Goal: Task Accomplishment & Management: Use online tool/utility

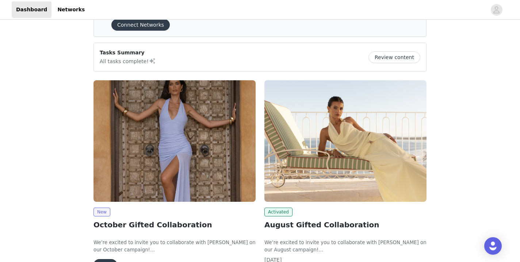
scroll to position [69, 0]
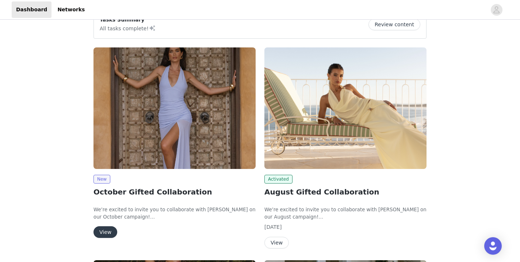
click at [112, 233] on button "View" at bounding box center [105, 232] width 24 height 12
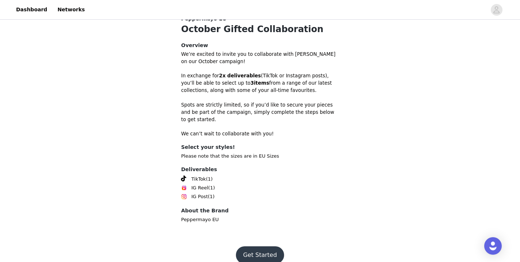
scroll to position [201, 0]
click at [260, 247] on button "Get Started" at bounding box center [260, 256] width 49 height 18
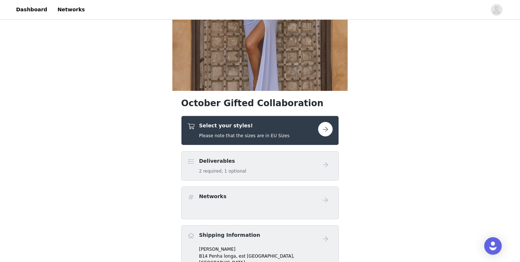
scroll to position [108, 0]
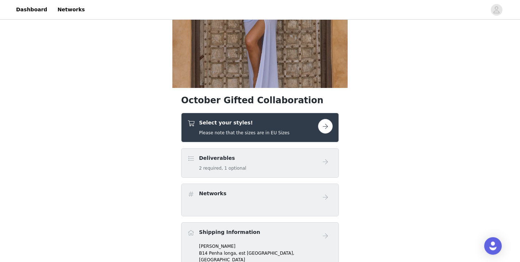
click at [326, 127] on button "button" at bounding box center [325, 126] width 15 height 15
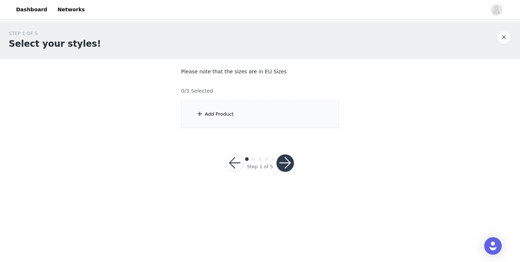
click at [220, 122] on div "Add Product" at bounding box center [260, 114] width 158 height 27
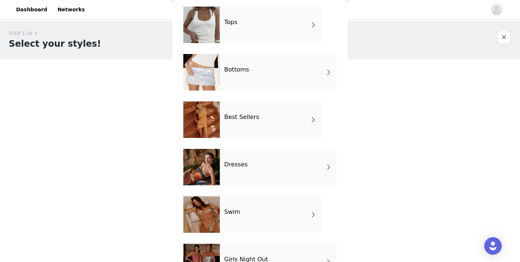
scroll to position [30, 0]
click at [252, 119] on h4 "Best Sellers" at bounding box center [241, 117] width 35 height 7
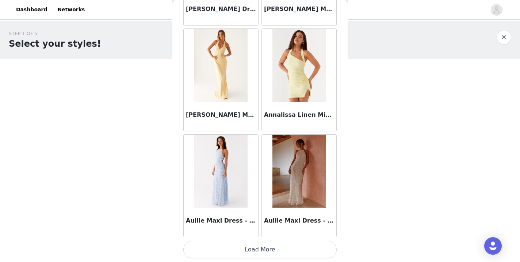
scroll to position [0, 0]
click at [263, 249] on button "Load More" at bounding box center [259, 250] width 153 height 18
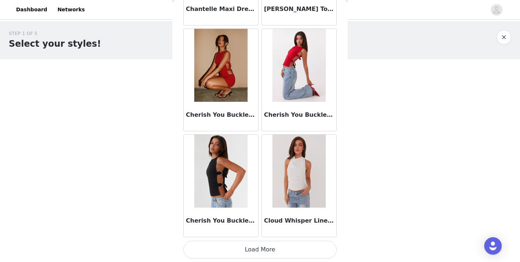
click at [264, 246] on button "Load More" at bounding box center [259, 250] width 153 height 18
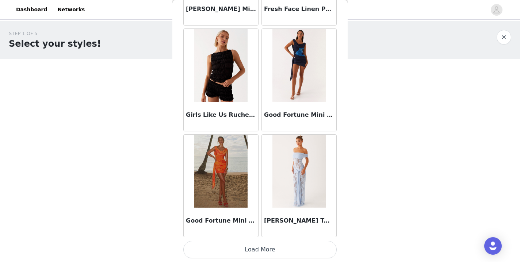
click at [263, 248] on button "Load More" at bounding box center [259, 250] width 153 height 18
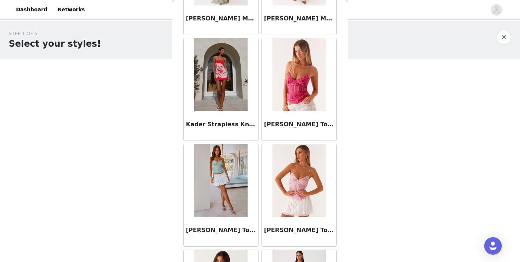
scroll to position [3705, 0]
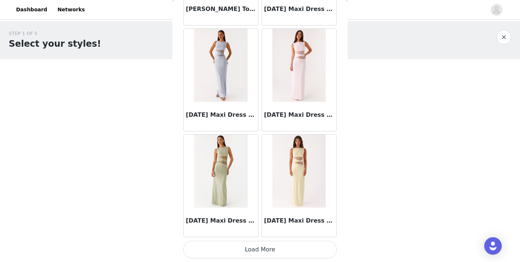
click at [264, 249] on button "Load More" at bounding box center [259, 250] width 153 height 18
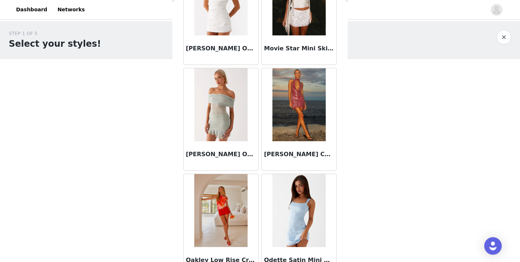
scroll to position [5051, 0]
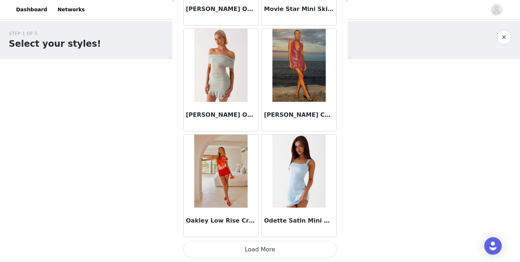
click at [263, 256] on button "Load More" at bounding box center [259, 250] width 153 height 18
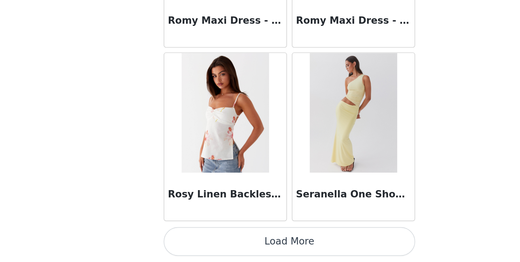
scroll to position [0, 0]
click at [183, 241] on button "Load More" at bounding box center [259, 250] width 153 height 18
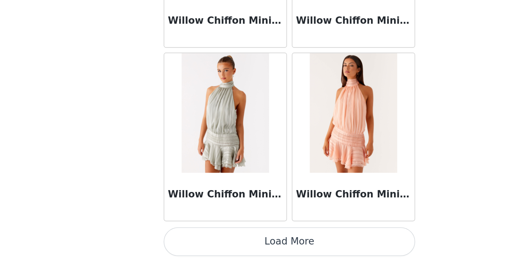
click at [183, 241] on button "Load More" at bounding box center [259, 250] width 153 height 18
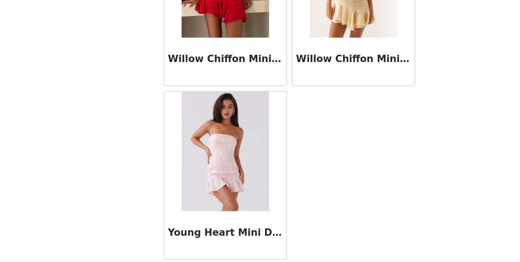
scroll to position [7395, 0]
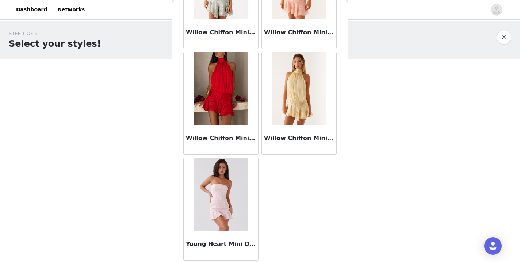
click at [510, 38] on button "button" at bounding box center [503, 37] width 15 height 15
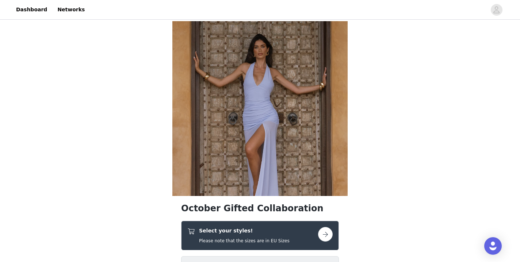
click at [330, 233] on button "button" at bounding box center [325, 234] width 15 height 15
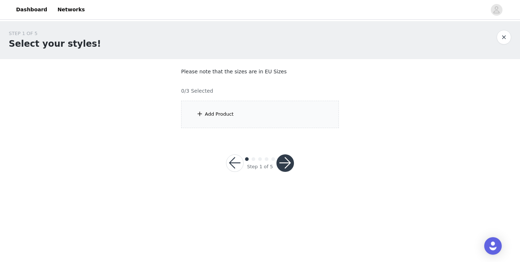
click at [228, 104] on div "Add Product" at bounding box center [260, 114] width 158 height 27
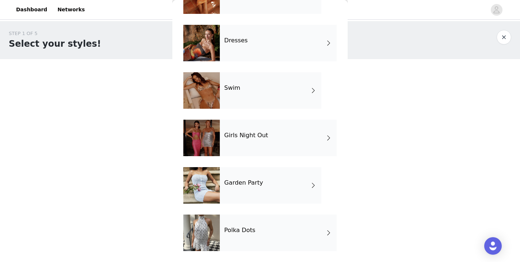
scroll to position [154, 0]
click at [257, 192] on div "Garden Party" at bounding box center [270, 185] width 101 height 37
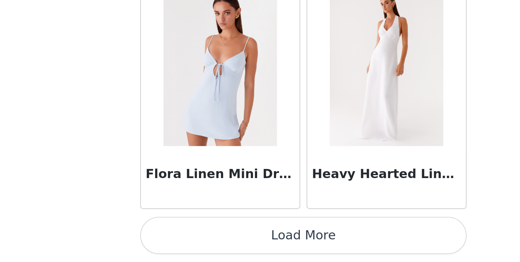
scroll to position [0, 0]
click at [183, 241] on button "Load More" at bounding box center [259, 250] width 153 height 18
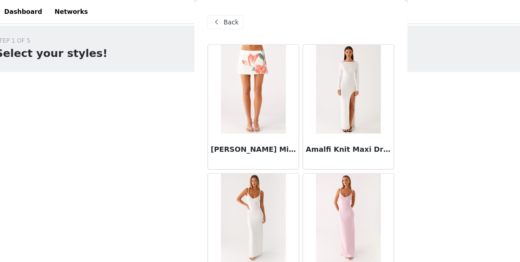
click at [196, 19] on span "Back" at bounding box center [202, 19] width 12 height 8
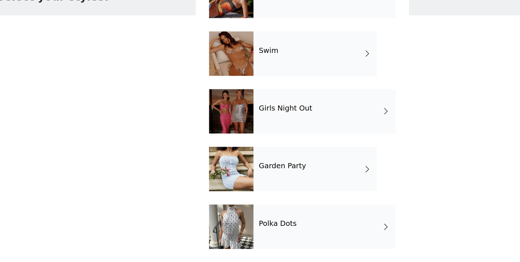
click at [231, 215] on div "Polka Dots" at bounding box center [278, 233] width 117 height 37
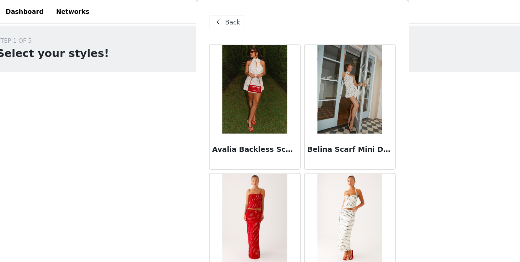
click at [196, 17] on span "Back" at bounding box center [202, 19] width 12 height 8
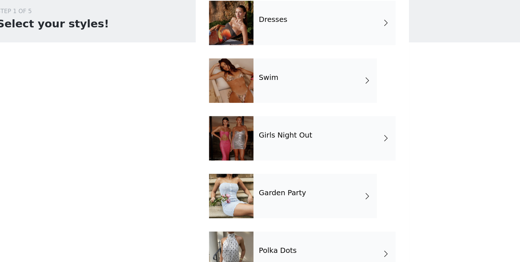
click at [238, 120] on div "Girls Night Out" at bounding box center [278, 138] width 117 height 37
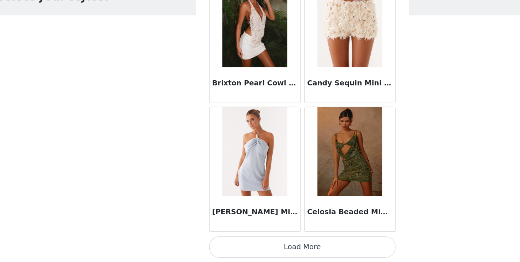
click at [254, 241] on button "Load More" at bounding box center [259, 250] width 153 height 18
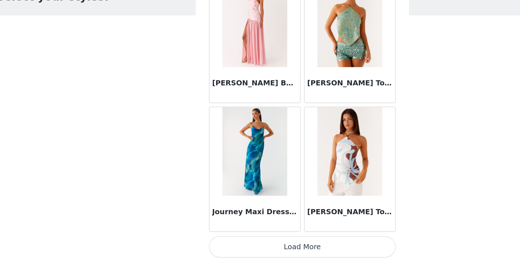
click at [258, 241] on button "Load More" at bounding box center [259, 250] width 153 height 18
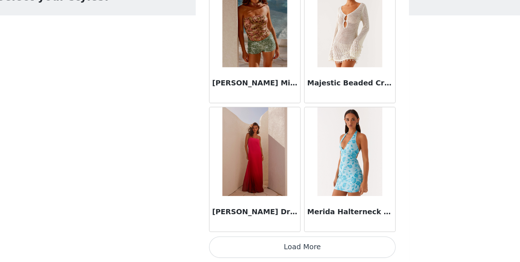
click at [254, 241] on button "Load More" at bounding box center [259, 250] width 153 height 18
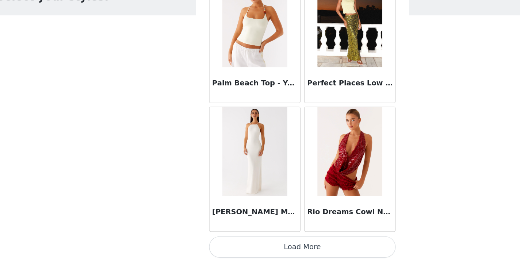
click at [255, 241] on button "Load More" at bounding box center [259, 250] width 153 height 18
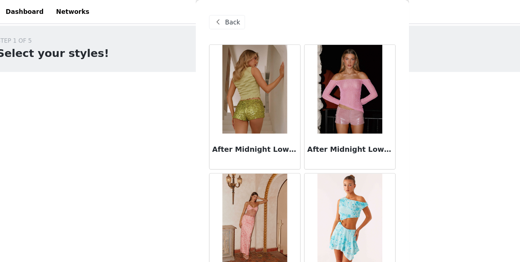
click at [196, 15] on span "Back" at bounding box center [202, 19] width 12 height 8
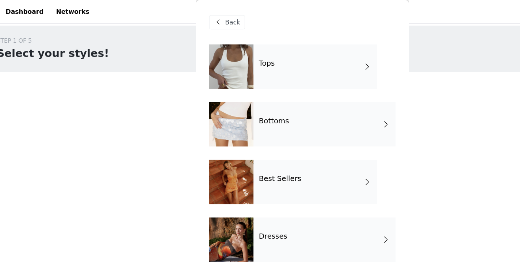
click at [243, 62] on div "Tops" at bounding box center [270, 55] width 101 height 37
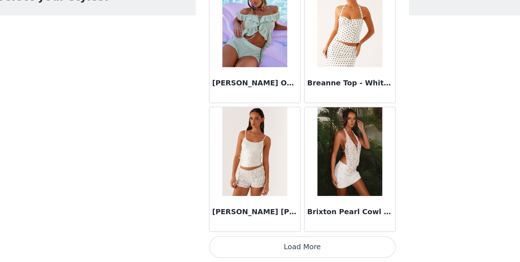
click at [258, 241] on button "Load More" at bounding box center [259, 250] width 153 height 18
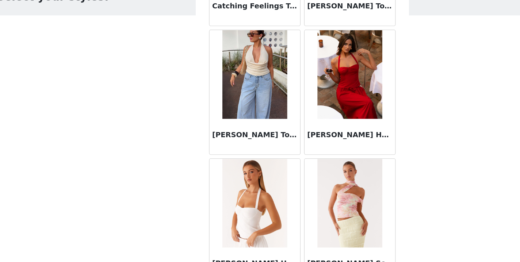
scroll to position [1451, 0]
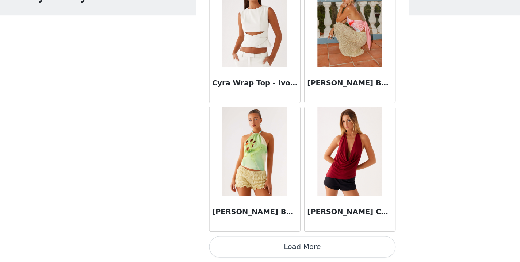
click at [251, 241] on button "Load More" at bounding box center [259, 250] width 153 height 18
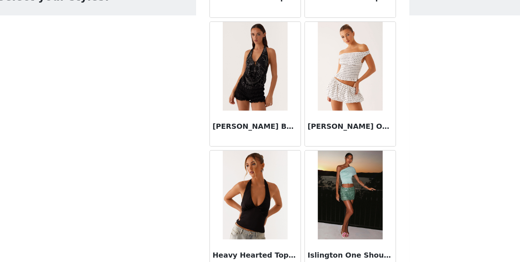
scroll to position [2620, 0]
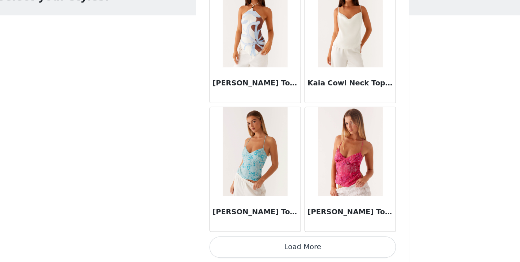
click at [249, 241] on button "Load More" at bounding box center [259, 250] width 153 height 18
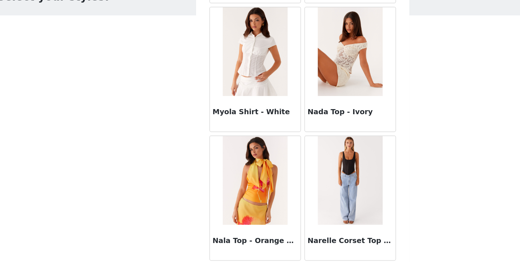
scroll to position [4008, 0]
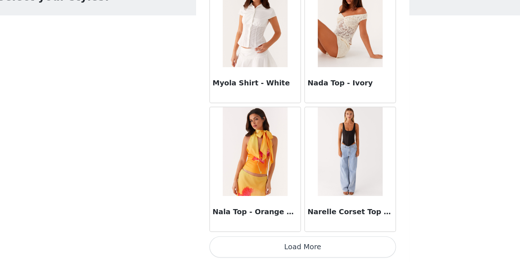
click at [254, 241] on button "Load More" at bounding box center [259, 250] width 153 height 18
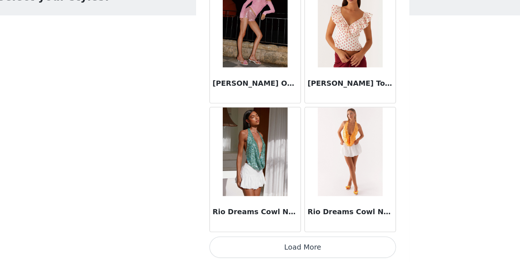
click at [254, 241] on button "Load More" at bounding box center [259, 250] width 153 height 18
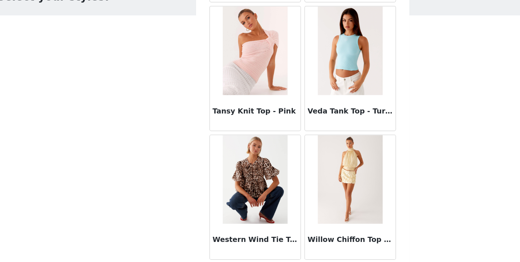
scroll to position [6026, 0]
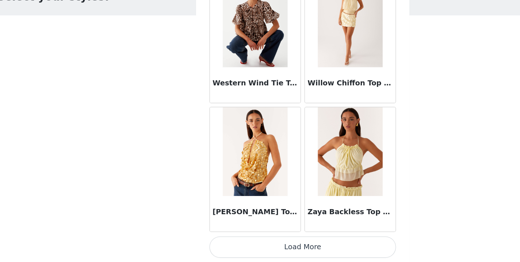
click at [252, 241] on button "Load More" at bounding box center [259, 250] width 153 height 18
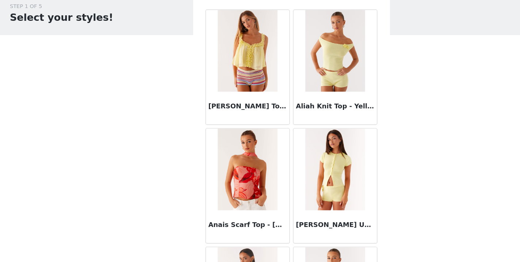
scroll to position [0, 0]
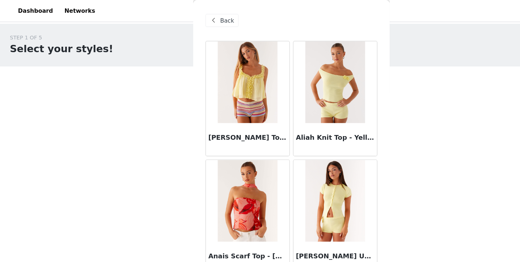
click at [206, 21] on span "Back" at bounding box center [202, 19] width 12 height 8
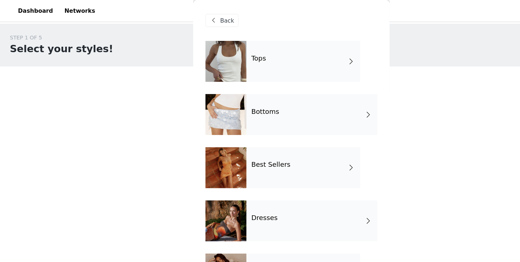
click at [249, 103] on div "Bottoms" at bounding box center [278, 102] width 117 height 37
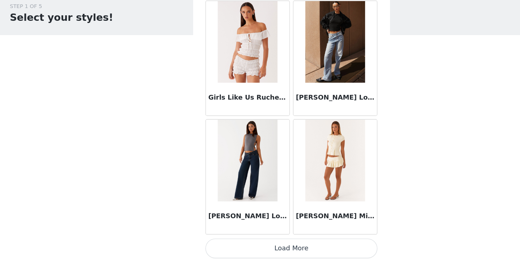
click at [265, 241] on button "Load More" at bounding box center [259, 250] width 153 height 18
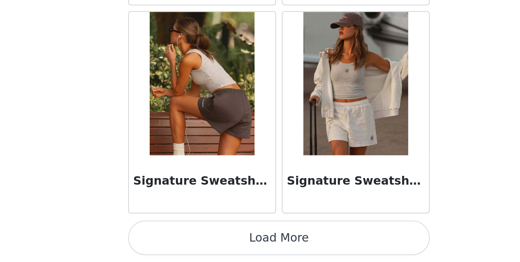
click at [183, 241] on button "Load More" at bounding box center [259, 250] width 153 height 18
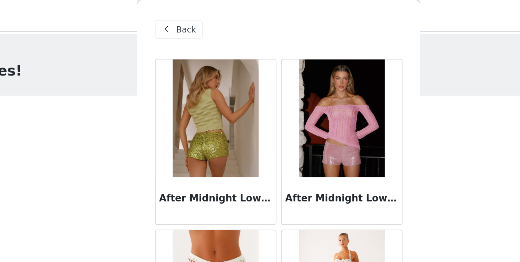
click at [196, 18] on span "Back" at bounding box center [202, 19] width 12 height 8
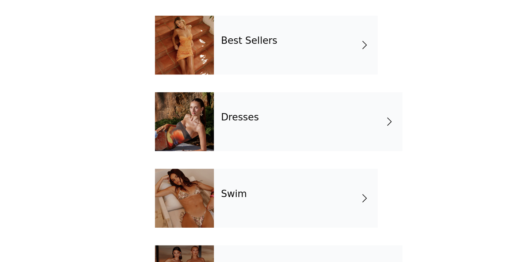
scroll to position [22, 0]
click at [220, 204] on div "Swim" at bounding box center [270, 222] width 101 height 37
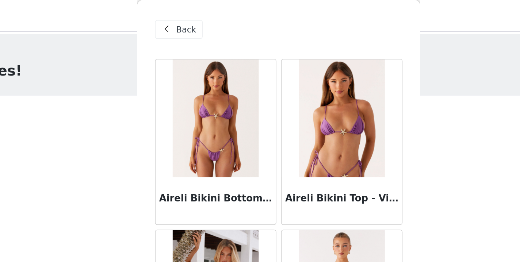
scroll to position [0, 0]
click at [186, 16] on span at bounding box center [190, 18] width 9 height 9
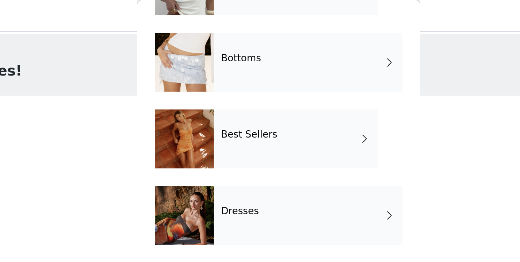
scroll to position [72, 0]
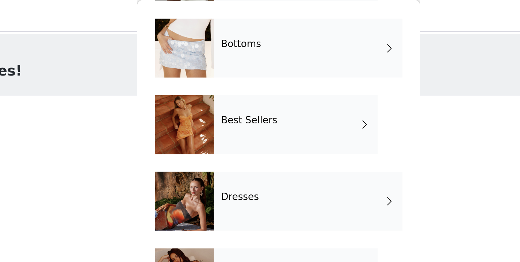
click at [220, 128] on div "Dresses" at bounding box center [278, 125] width 117 height 37
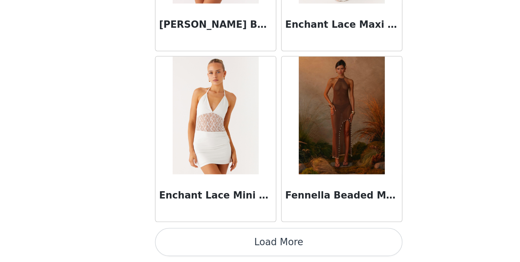
scroll to position [0, 0]
click at [183, 241] on button "Load More" at bounding box center [259, 250] width 153 height 18
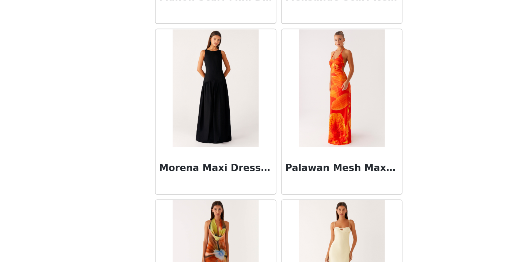
scroll to position [1614, 0]
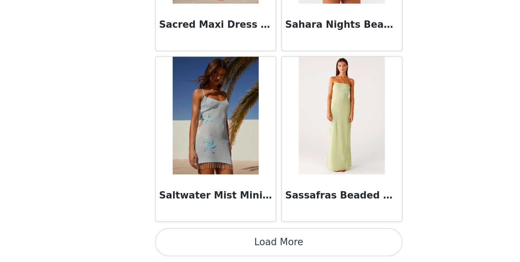
click at [183, 241] on button "Load More" at bounding box center [259, 250] width 153 height 18
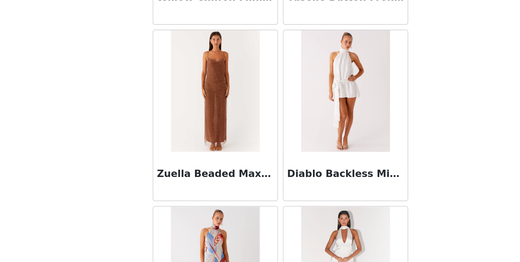
scroll to position [2669, 0]
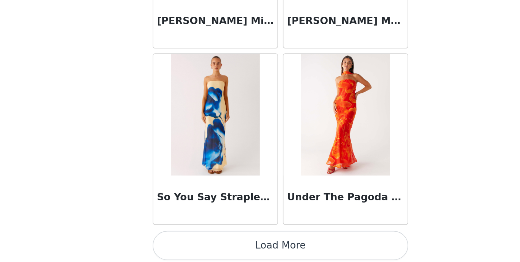
click at [183, 241] on button "Load More" at bounding box center [259, 250] width 153 height 18
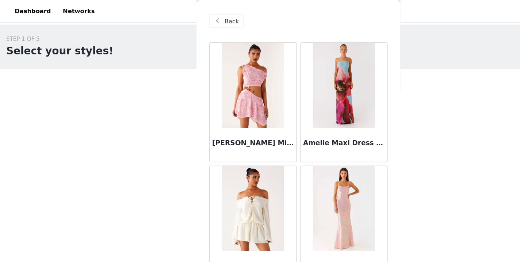
scroll to position [0, 0]
click at [193, 23] on div "Back" at bounding box center [198, 18] width 30 height 12
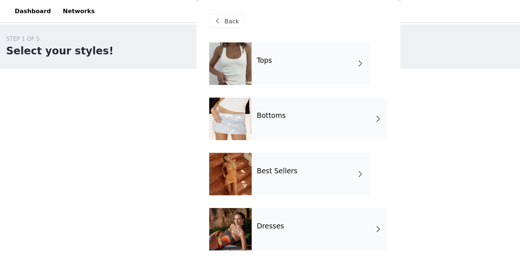
click at [197, 26] on div "Back" at bounding box center [259, 18] width 153 height 37
click at [197, 22] on span "Back" at bounding box center [202, 19] width 12 height 8
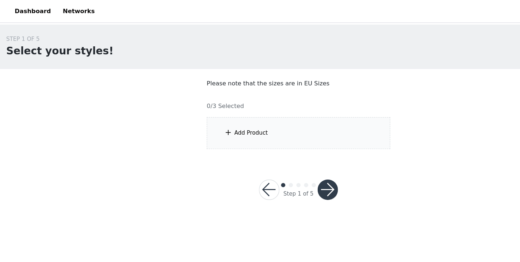
click at [215, 114] on div "Add Product" at bounding box center [219, 114] width 29 height 7
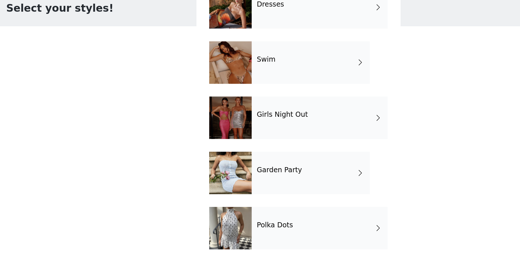
click at [243, 167] on div "Garden Party" at bounding box center [270, 185] width 101 height 37
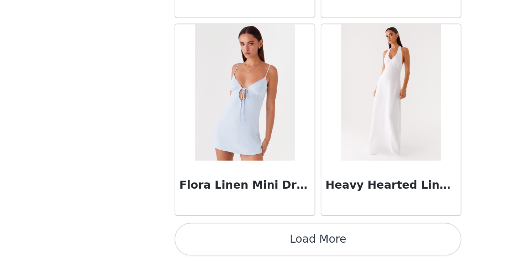
click at [183, 241] on button "Load More" at bounding box center [259, 250] width 153 height 18
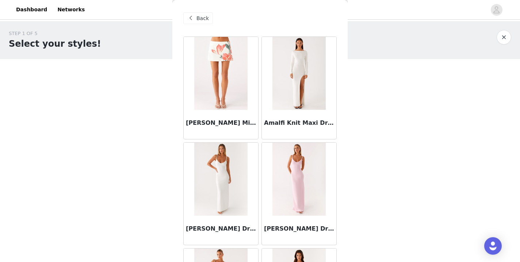
click at [202, 22] on span "Back" at bounding box center [202, 19] width 12 height 8
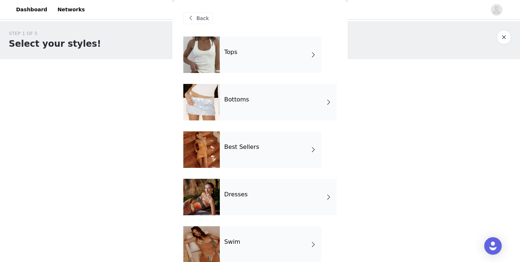
click at [262, 151] on div "Best Sellers" at bounding box center [270, 149] width 101 height 37
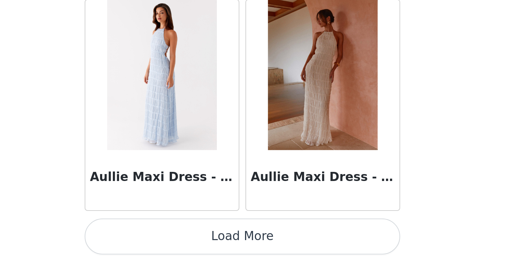
scroll to position [0, 0]
click at [183, 241] on button "Load More" at bounding box center [259, 250] width 153 height 18
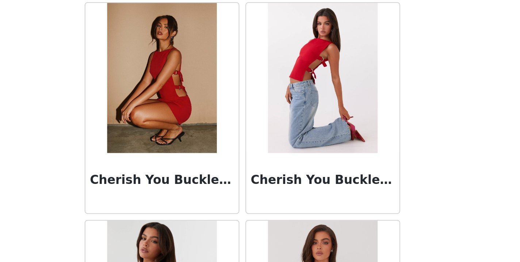
scroll to position [1807, 0]
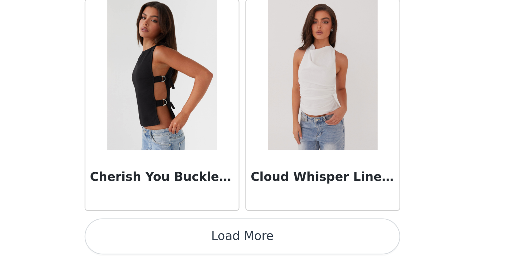
click at [183, 241] on button "Load More" at bounding box center [259, 250] width 153 height 18
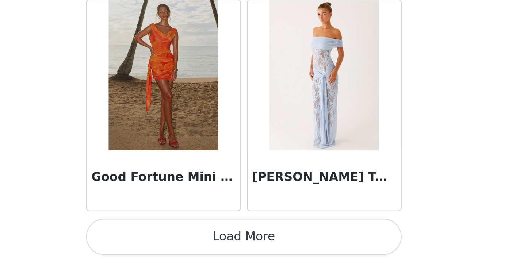
scroll to position [2972, 0]
click at [183, 241] on button "Load More" at bounding box center [259, 250] width 153 height 18
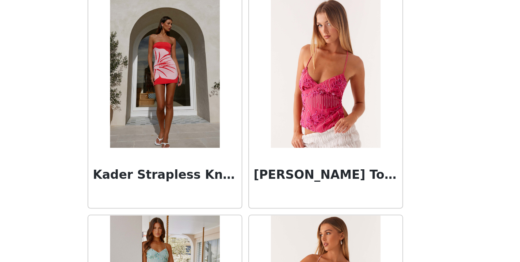
scroll to position [3610, 0]
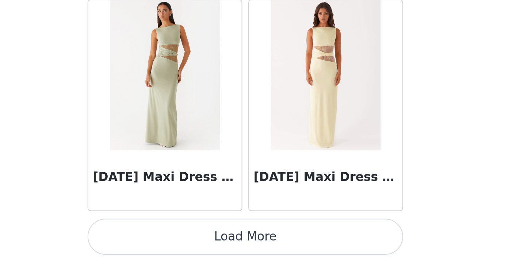
click at [183, 241] on button "Load More" at bounding box center [259, 250] width 153 height 18
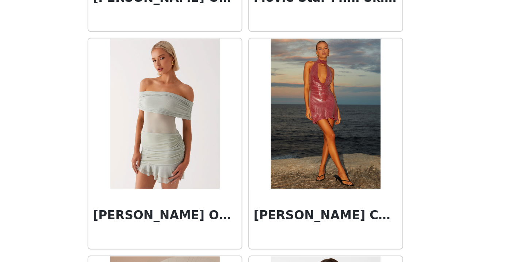
scroll to position [4966, 0]
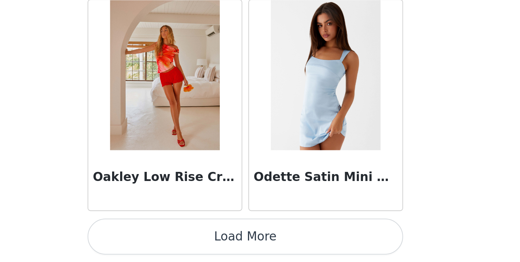
click at [183, 241] on button "Load More" at bounding box center [259, 250] width 153 height 18
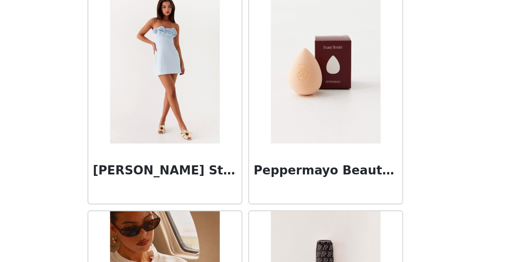
scroll to position [5522, 0]
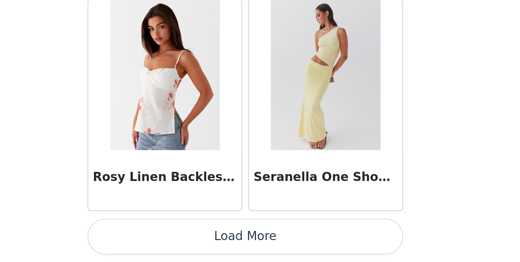
click at [183, 241] on button "Load More" at bounding box center [259, 250] width 153 height 18
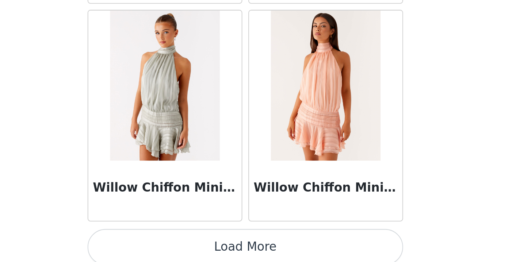
scroll to position [7203, 0]
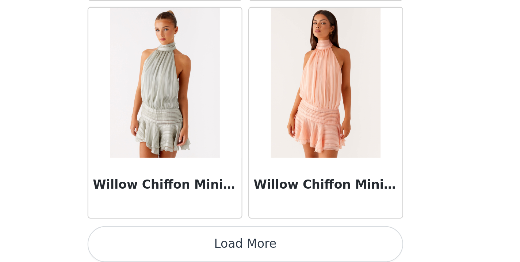
click at [183, 245] on button "Load More" at bounding box center [259, 254] width 153 height 18
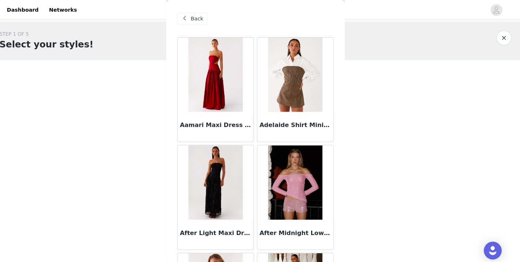
scroll to position [0, 0]
click at [196, 16] on span "Back" at bounding box center [202, 19] width 12 height 8
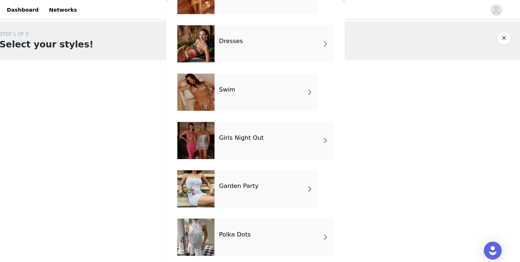
scroll to position [154, 0]
click at [239, 228] on h4 "Polka Dots" at bounding box center [239, 230] width 31 height 7
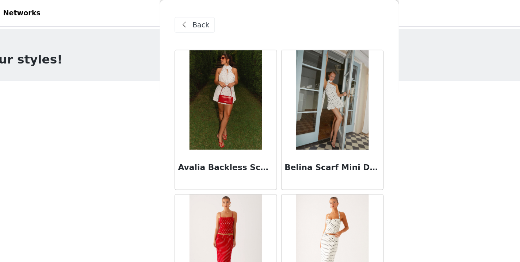
scroll to position [0, 0]
click at [183, 24] on div "Back" at bounding box center [259, 18] width 153 height 37
click at [196, 15] on span "Back" at bounding box center [202, 19] width 12 height 8
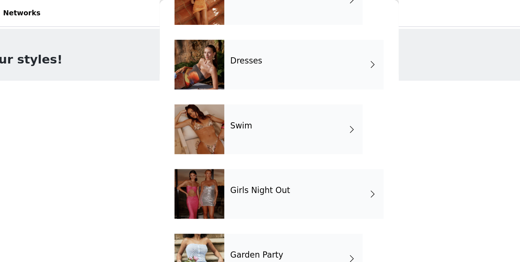
scroll to position [150, 0]
click at [220, 98] on div "Swim" at bounding box center [270, 94] width 101 height 37
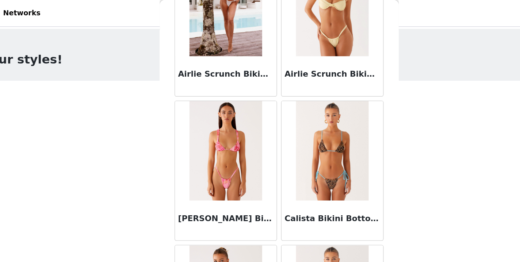
scroll to position [417, 0]
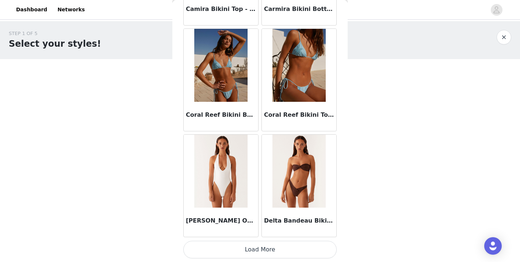
click at [270, 244] on button "Load More" at bounding box center [259, 250] width 153 height 18
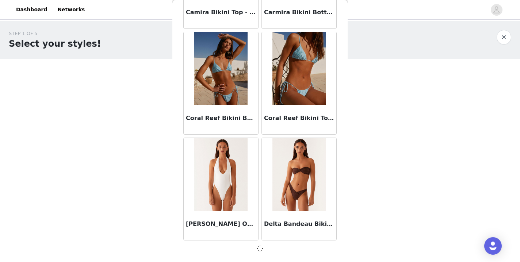
scroll to position [0, 0]
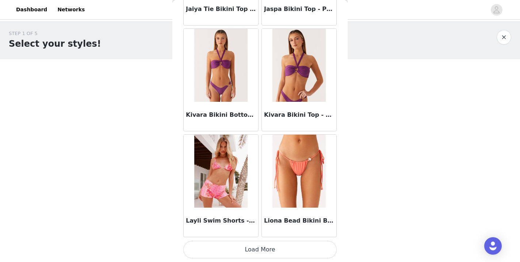
click at [262, 252] on button "Load More" at bounding box center [259, 250] width 153 height 18
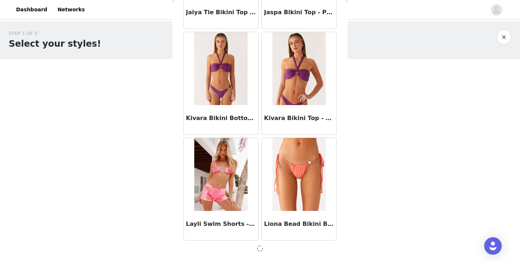
scroll to position [1910, 0]
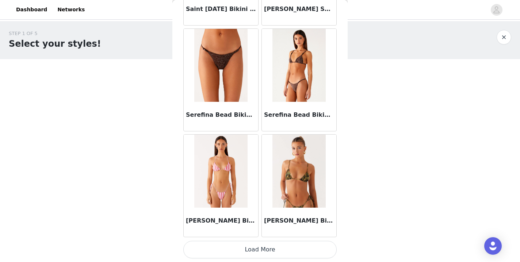
click at [265, 248] on button "Load More" at bounding box center [259, 250] width 153 height 18
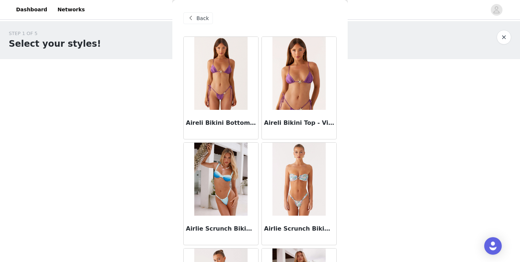
scroll to position [0, 0]
click at [197, 18] on span "Back" at bounding box center [202, 19] width 12 height 8
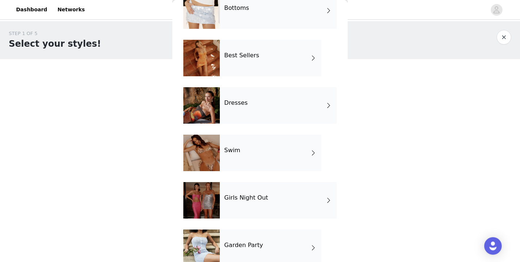
scroll to position [92, 0]
click at [253, 114] on div "Dresses" at bounding box center [278, 105] width 117 height 37
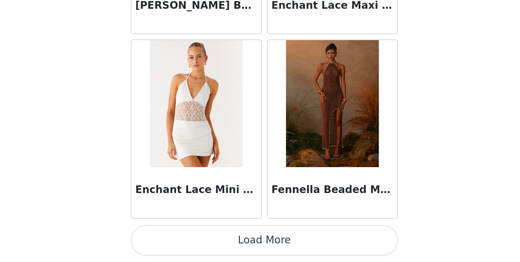
scroll to position [0, 0]
click at [183, 241] on button "Load More" at bounding box center [259, 250] width 153 height 18
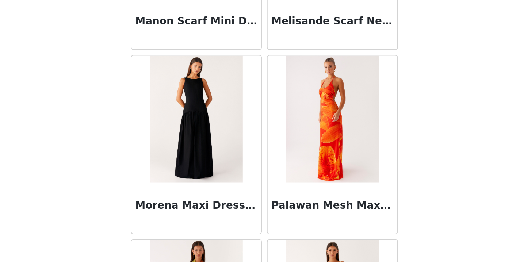
scroll to position [1588, 0]
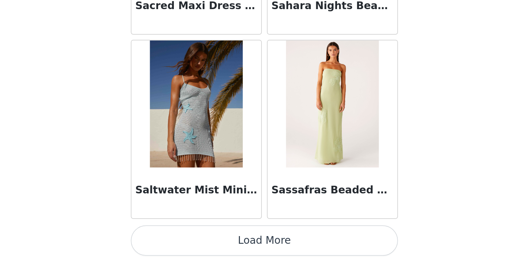
click at [183, 241] on button "Load More" at bounding box center [259, 250] width 153 height 18
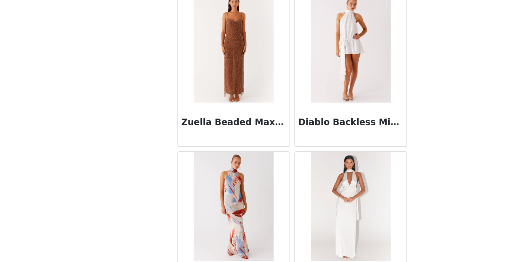
scroll to position [2709, 0]
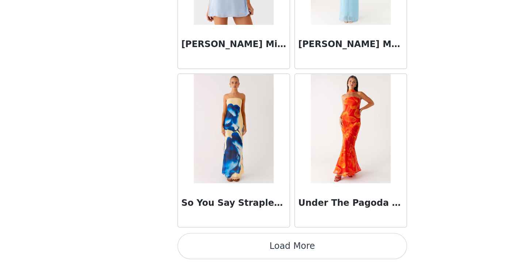
click at [198, 241] on button "Load More" at bounding box center [259, 250] width 153 height 18
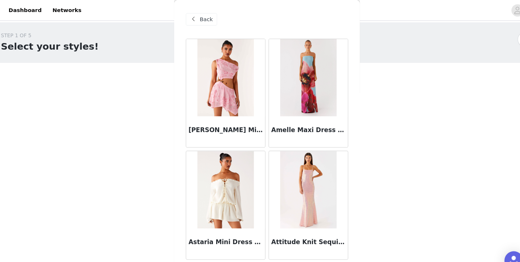
scroll to position [0, 0]
click at [196, 16] on span "Back" at bounding box center [202, 19] width 12 height 8
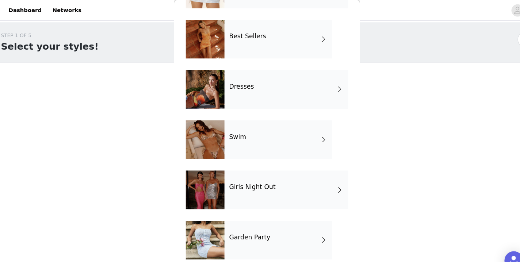
scroll to position [142, 0]
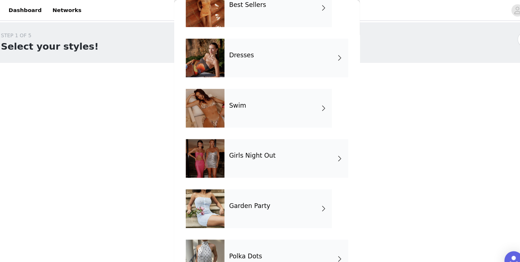
click at [239, 157] on div "Girls Night Out" at bounding box center [278, 149] width 117 height 37
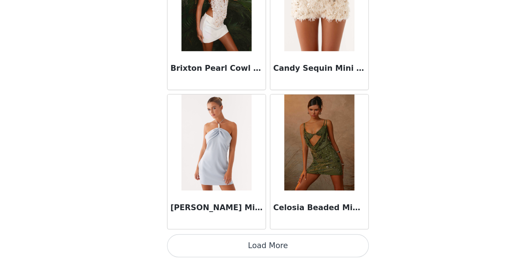
scroll to position [0, 0]
click at [207, 241] on button "Load More" at bounding box center [259, 250] width 153 height 18
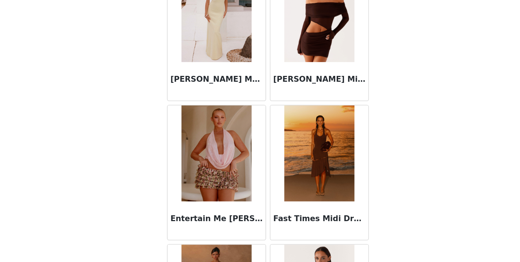
scroll to position [1399, 0]
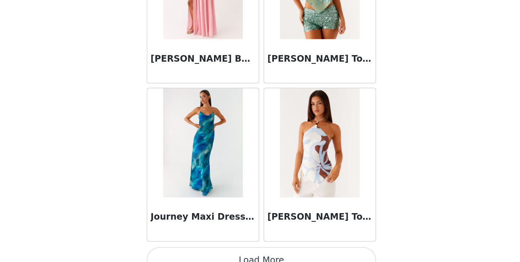
click at [183, 241] on button "Load More" at bounding box center [259, 250] width 153 height 18
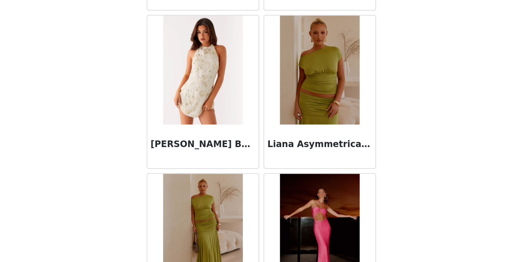
scroll to position [2587, 0]
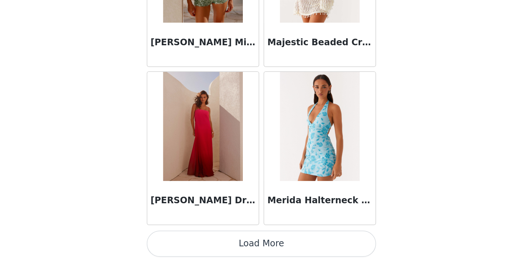
click at [183, 241] on button "Load More" at bounding box center [259, 250] width 153 height 18
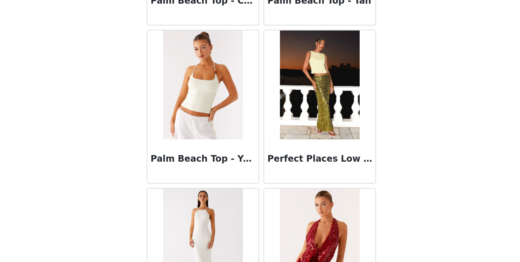
scroll to position [3953, 0]
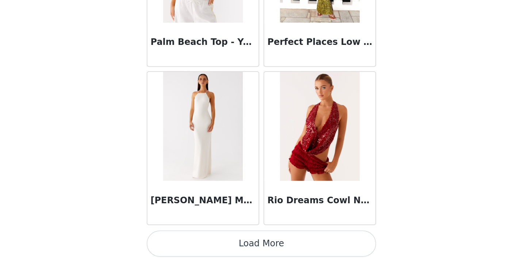
click at [183, 241] on button "Load More" at bounding box center [259, 250] width 153 height 18
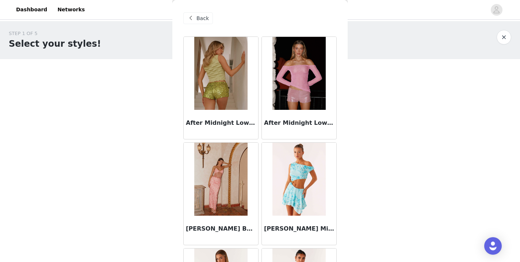
scroll to position [0, 0]
click at [197, 19] on span "Back" at bounding box center [202, 19] width 12 height 8
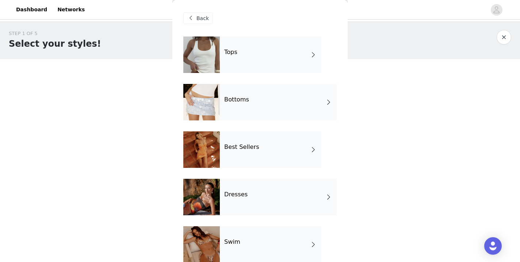
scroll to position [17, 0]
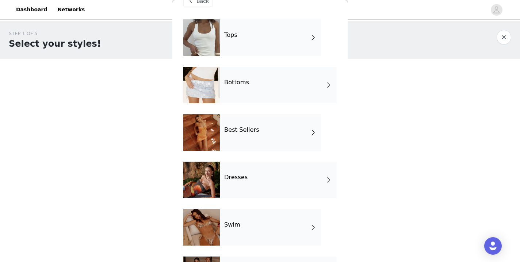
click at [256, 47] on div "Tops" at bounding box center [270, 37] width 101 height 37
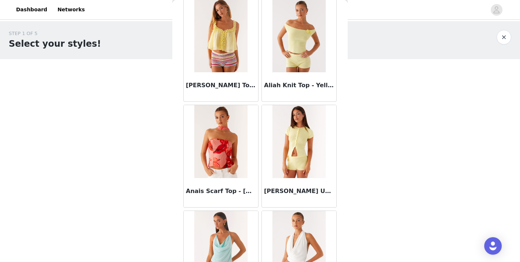
scroll to position [38, 0]
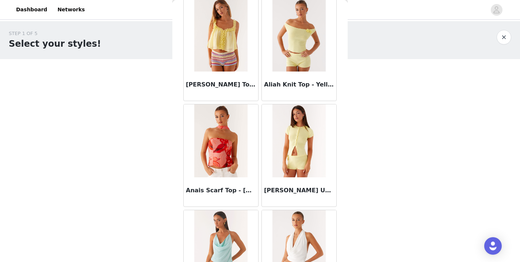
click at [302, 154] on img at bounding box center [298, 140] width 53 height 73
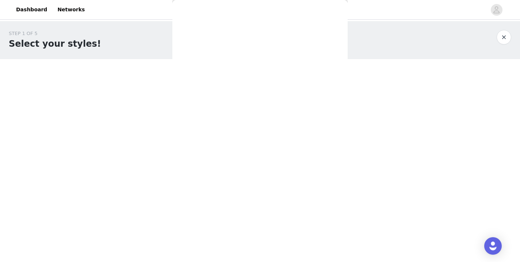
scroll to position [0, 0]
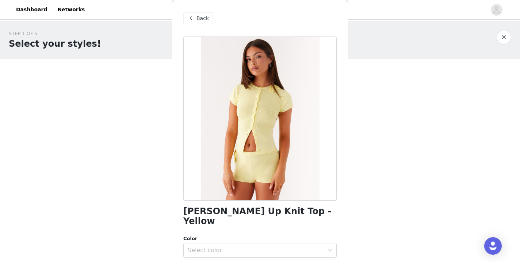
click at [209, 17] on div "Back" at bounding box center [198, 18] width 30 height 12
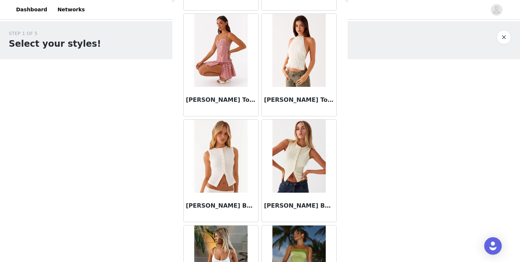
scroll to position [553, 0]
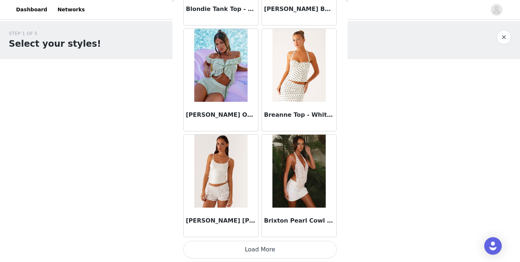
click at [256, 253] on button "Load More" at bounding box center [259, 250] width 153 height 18
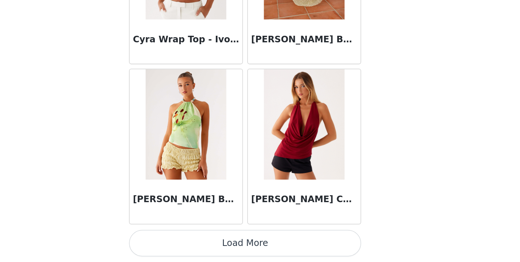
scroll to position [0, 0]
click at [183, 241] on button "Load More" at bounding box center [259, 250] width 153 height 18
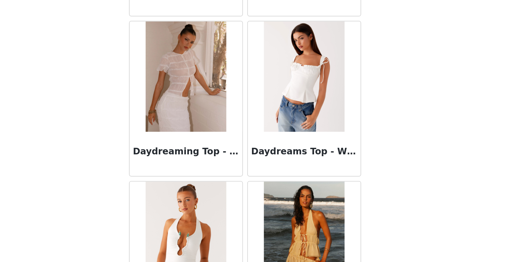
scroll to position [2054, 0]
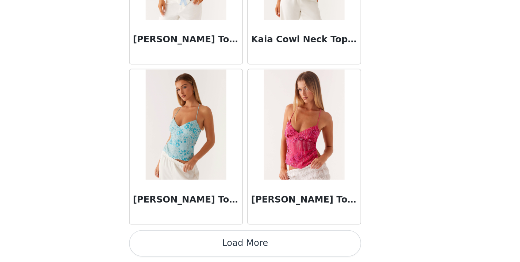
click at [183, 241] on button "Load More" at bounding box center [259, 250] width 153 height 18
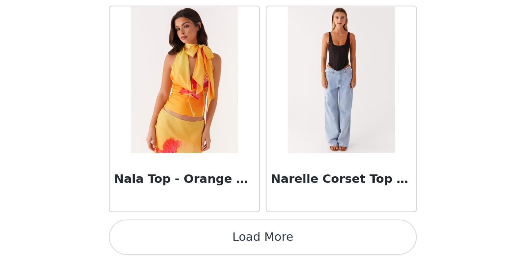
scroll to position [0, 0]
click at [183, 241] on button "Load More" at bounding box center [259, 250] width 153 height 18
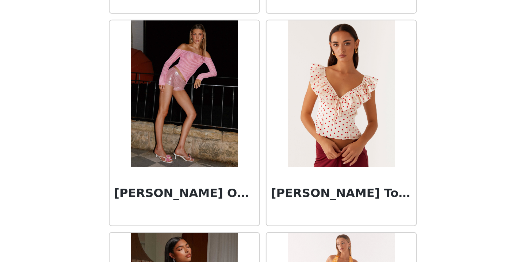
scroll to position [4977, 0]
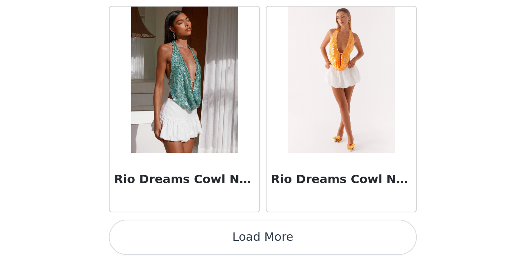
click at [183, 241] on button "Load More" at bounding box center [259, 250] width 153 height 18
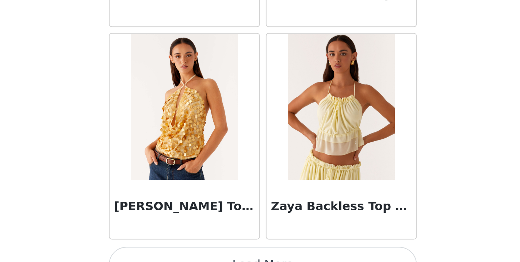
scroll to position [6140, 0]
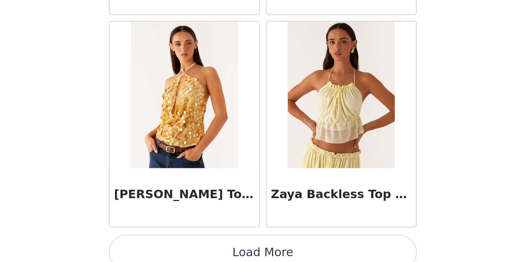
click at [183, 249] on button "Load More" at bounding box center [259, 258] width 153 height 18
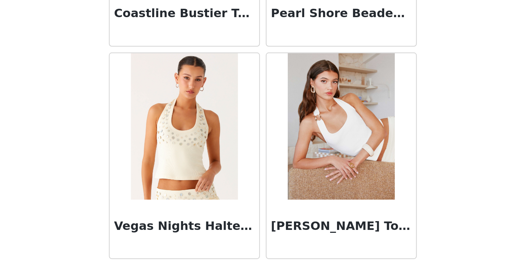
scroll to position [0, 0]
click at [184, 231] on div "Vegas Nights Halter Neck Top - Yellow" at bounding box center [221, 245] width 74 height 29
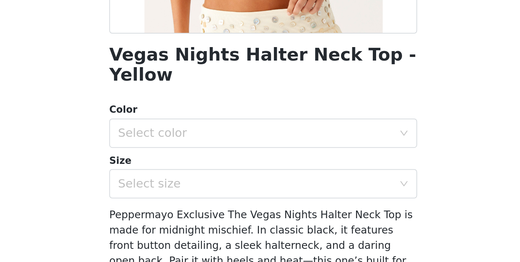
scroll to position [106, 0]
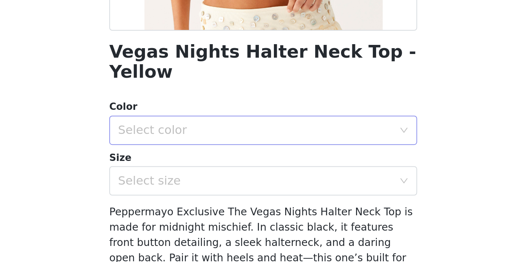
click at [194, 141] on div "Select color" at bounding box center [256, 144] width 137 height 7
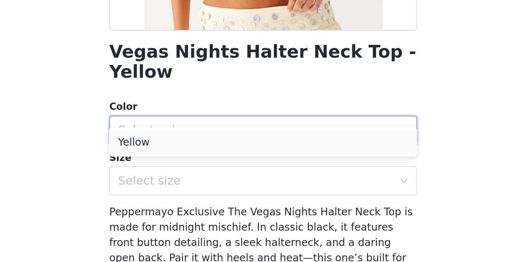
click at [183, 144] on li "Yellow" at bounding box center [259, 150] width 153 height 12
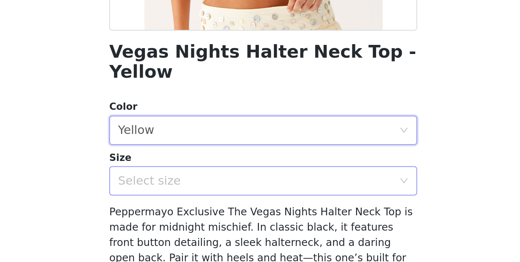
click at [188, 166] on div "Select size" at bounding box center [256, 169] width 137 height 7
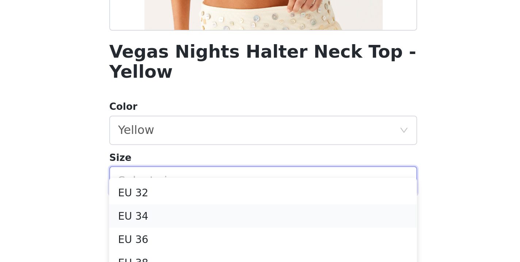
click at [183, 181] on li "EU 34" at bounding box center [259, 187] width 153 height 12
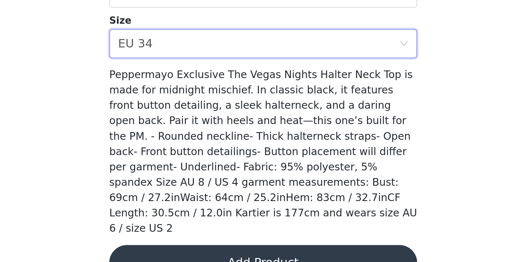
scroll to position [0, 0]
click at [183, 254] on button "Add Product" at bounding box center [259, 263] width 153 height 18
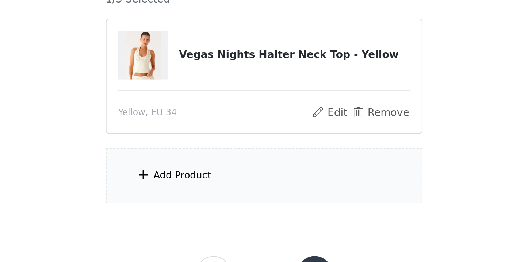
click at [181, 165] on div "Add Product" at bounding box center [260, 178] width 158 height 27
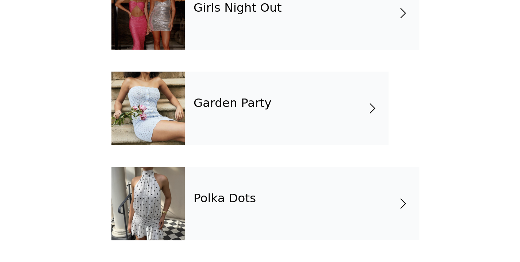
click at [220, 167] on div "Garden Party" at bounding box center [270, 185] width 101 height 37
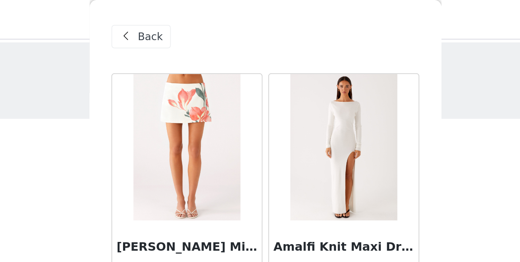
click at [183, 14] on div "Back" at bounding box center [198, 18] width 30 height 12
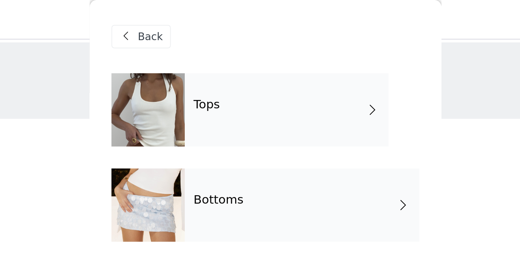
click at [220, 56] on div "Tops" at bounding box center [270, 55] width 101 height 37
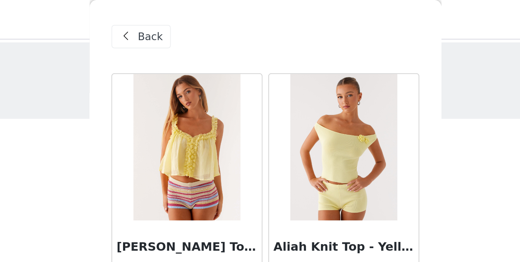
click at [196, 19] on span "Back" at bounding box center [202, 19] width 12 height 8
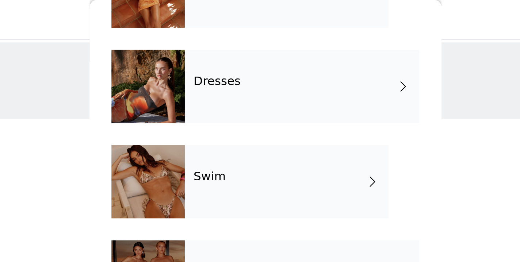
scroll to position [154, 0]
click at [220, 54] on div "Dresses" at bounding box center [278, 43] width 117 height 37
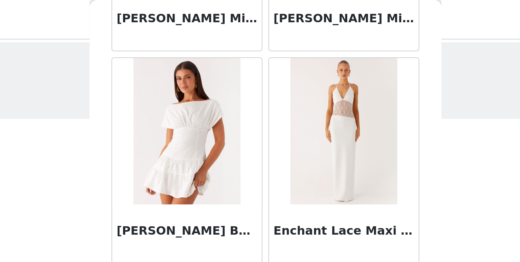
scroll to position [855, 0]
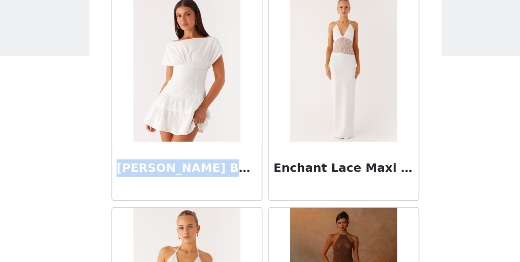
drag, startPoint x: 56, startPoint y: 83, endPoint x: 120, endPoint y: 86, distance: 64.3
click at [184, 102] on div "[PERSON_NAME] Boat Neck Mini Dress - Off White" at bounding box center [221, 116] width 74 height 29
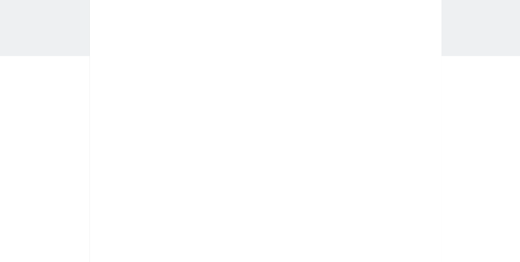
scroll to position [124, 0]
copy h3 "[PERSON_NAME] Boat Neck"
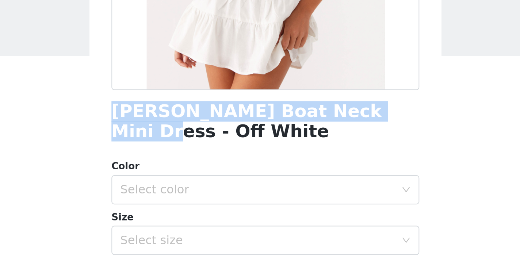
drag, startPoint x: 55, startPoint y: 55, endPoint x: 189, endPoint y: 58, distance: 134.4
click at [189, 58] on div "Back [PERSON_NAME] Boat Neck Mini Dress - Off White Color Select color Size Sel…" at bounding box center [259, 131] width 175 height 262
copy h1 "[PERSON_NAME] Boat Neck Mini Dress"
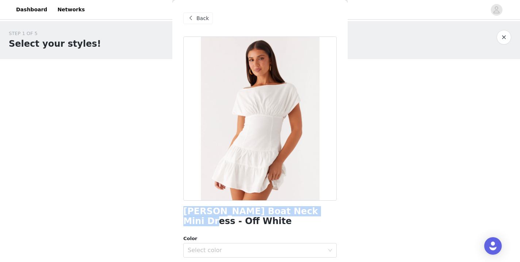
scroll to position [0, 0]
click at [202, 19] on span "Back" at bounding box center [202, 19] width 12 height 8
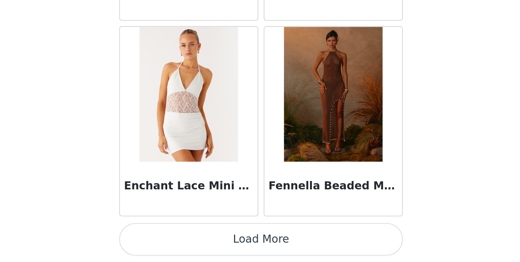
click at [183, 241] on button "Load More" at bounding box center [259, 250] width 153 height 18
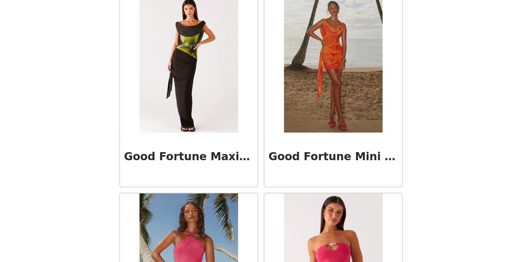
scroll to position [978, 0]
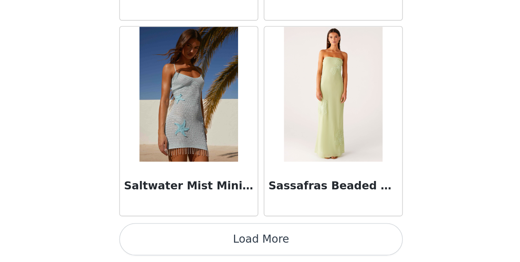
click at [183, 241] on button "Load More" at bounding box center [259, 250] width 153 height 18
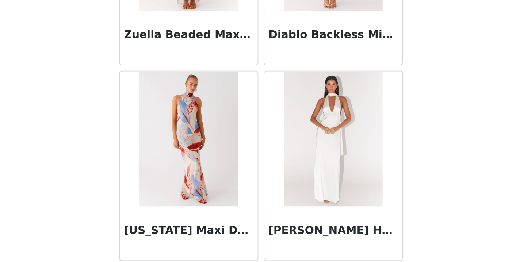
scroll to position [2759, 0]
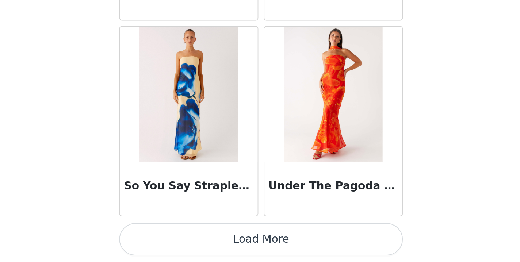
click at [183, 241] on button "Load More" at bounding box center [259, 250] width 153 height 18
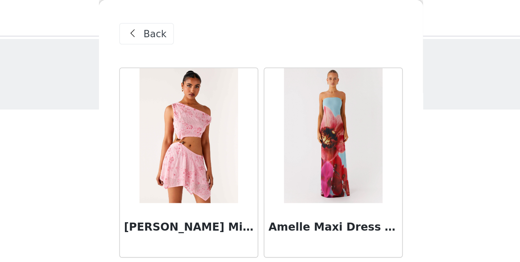
scroll to position [0, 0]
click at [186, 20] on span at bounding box center [190, 18] width 9 height 9
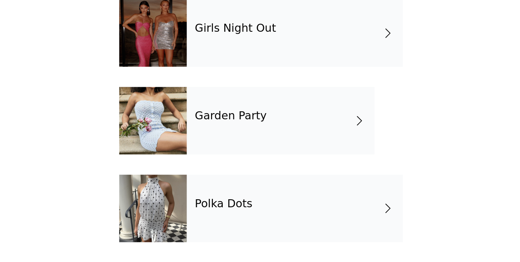
click at [224, 227] on h4 "Polka Dots" at bounding box center [239, 230] width 31 height 7
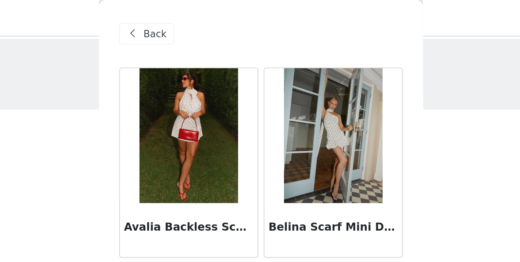
click at [196, 19] on span "Back" at bounding box center [202, 19] width 12 height 8
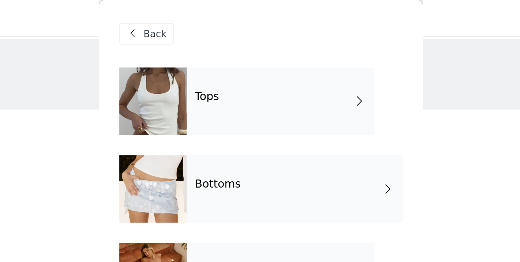
scroll to position [74, 0]
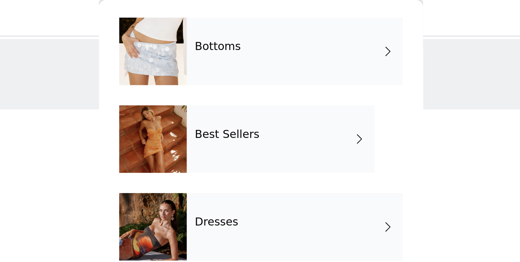
click at [183, 46] on div "Tops Bottoms Best Sellers Dresses Swim Girls Night Out Garden Party Polka Dots" at bounding box center [259, 152] width 153 height 380
click at [220, 30] on div "Bottoms" at bounding box center [278, 27] width 117 height 37
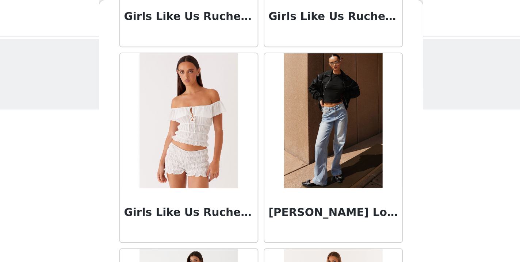
scroll to position [855, 0]
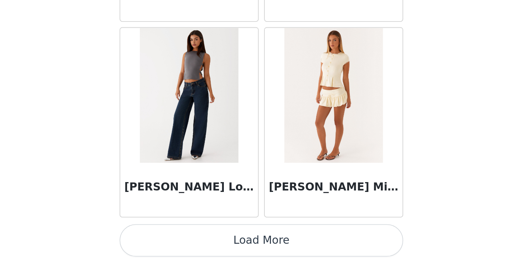
click at [183, 241] on button "Load More" at bounding box center [259, 250] width 153 height 18
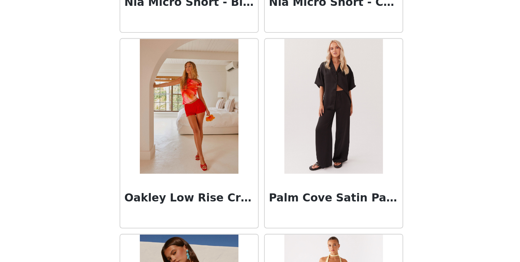
scroll to position [1593, 0]
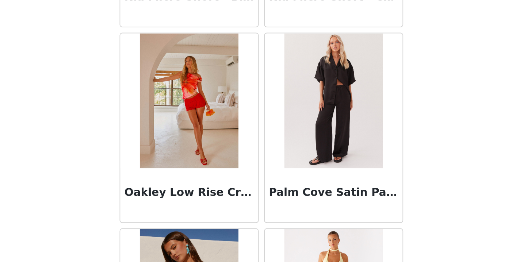
click at [272, 138] on img at bounding box center [298, 174] width 53 height 73
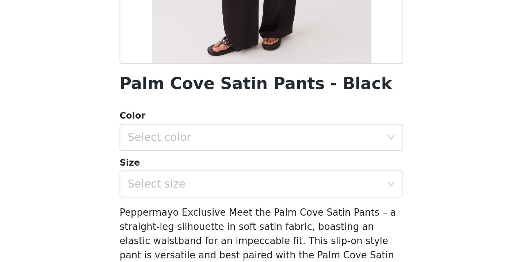
scroll to position [82, 0]
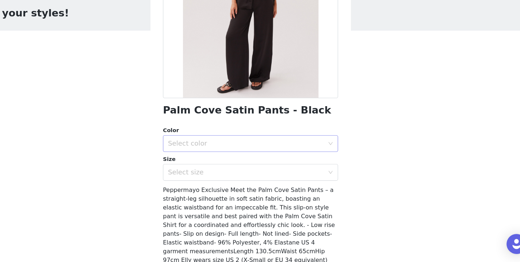
click at [290, 151] on div "Select color" at bounding box center [259, 158] width 153 height 15
click at [260, 168] on li "Black" at bounding box center [259, 174] width 153 height 12
click at [328, 181] on icon "icon: down" at bounding box center [330, 183] width 4 height 4
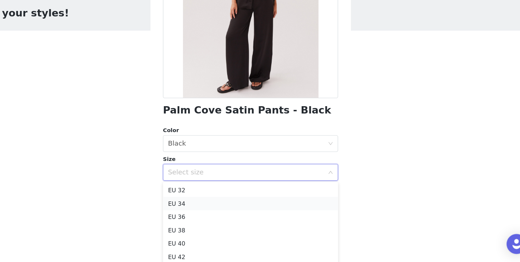
click at [193, 205] on li "EU 34" at bounding box center [259, 211] width 153 height 12
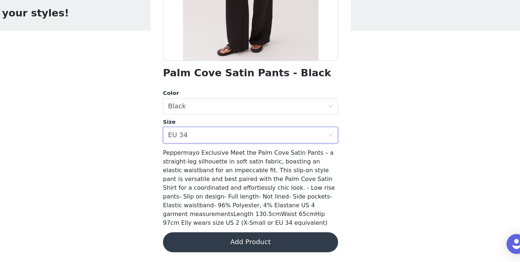
scroll to position [115, 0]
click at [229, 236] on button "Add Product" at bounding box center [259, 245] width 153 height 18
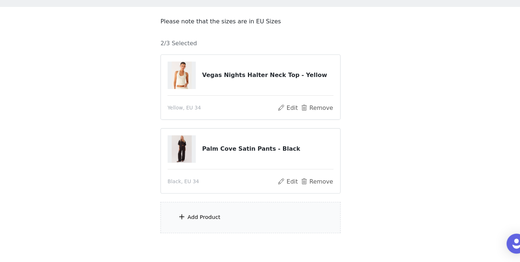
scroll to position [21, 0]
click at [205, 219] on div "Add Product" at bounding box center [219, 222] width 29 height 7
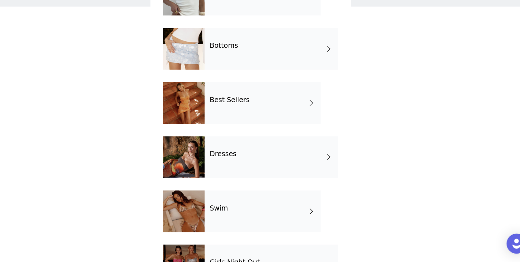
scroll to position [27, 0]
click at [222, 104] on div "Best Sellers" at bounding box center [270, 122] width 101 height 37
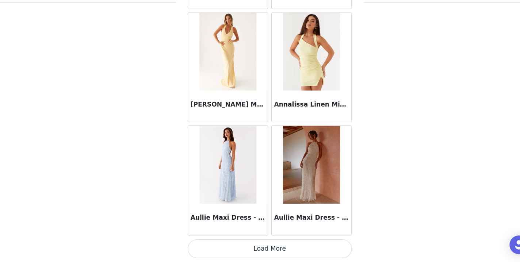
scroll to position [56, 0]
click at [264, 241] on button "Load More" at bounding box center [259, 250] width 153 height 18
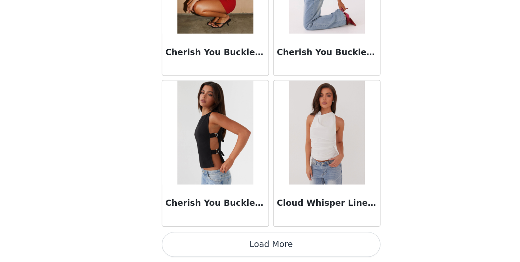
click at [191, 241] on button "Load More" at bounding box center [259, 250] width 153 height 18
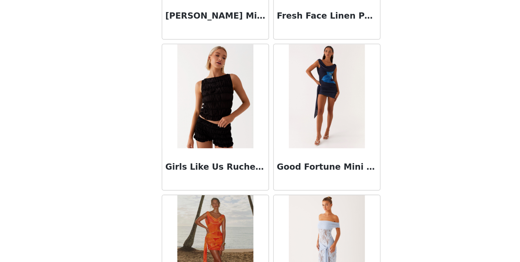
scroll to position [2892, 0]
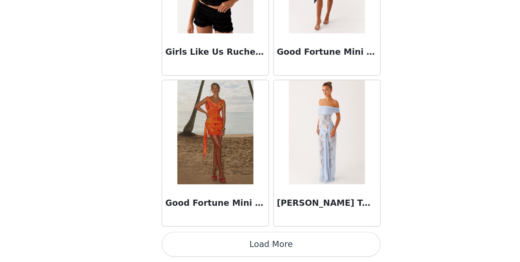
click at [187, 241] on button "Load More" at bounding box center [259, 250] width 153 height 18
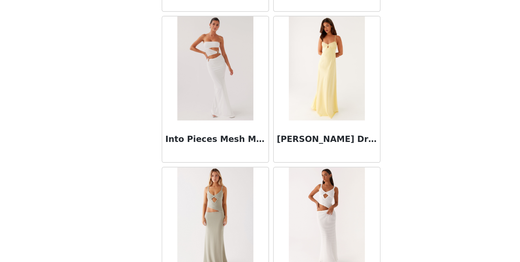
scroll to position [3499, 0]
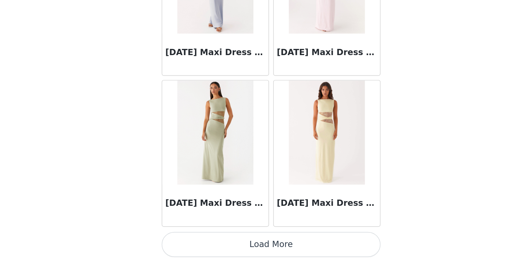
click at [187, 241] on button "Load More" at bounding box center [259, 250] width 153 height 18
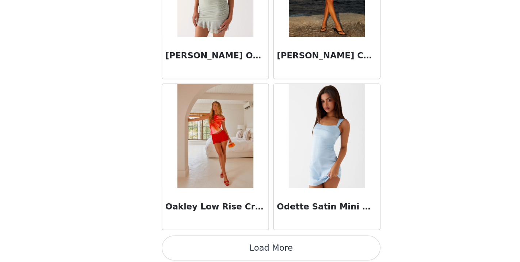
scroll to position [5089, 0]
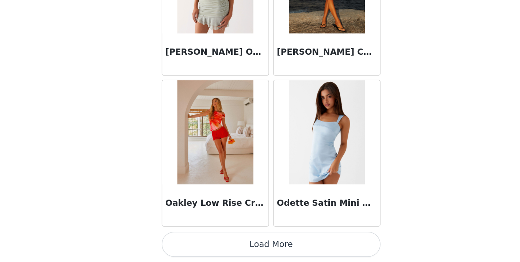
click at [189, 241] on button "Load More" at bounding box center [259, 250] width 153 height 18
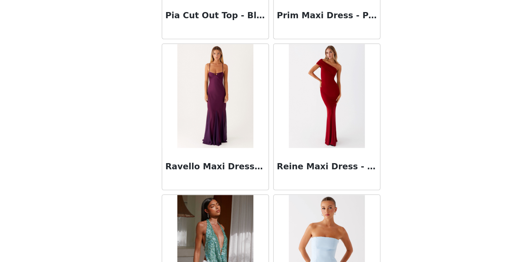
scroll to position [5856, 0]
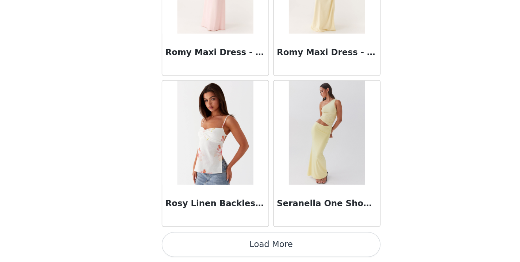
click at [188, 241] on button "Load More" at bounding box center [259, 250] width 153 height 18
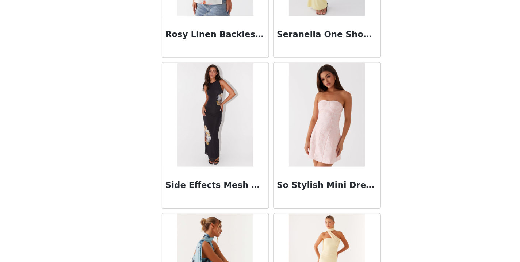
scroll to position [6267, 0]
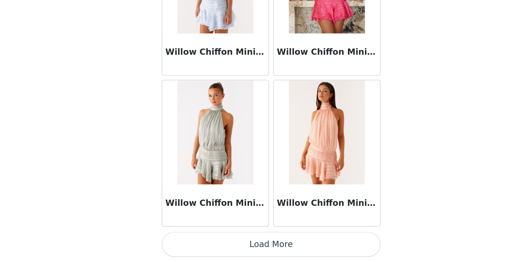
click at [192, 241] on button "Load More" at bounding box center [259, 250] width 153 height 18
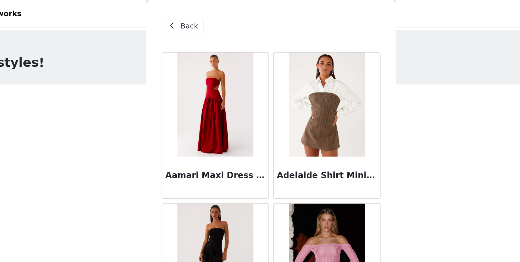
scroll to position [0, 0]
click at [196, 15] on span "Back" at bounding box center [202, 19] width 12 height 8
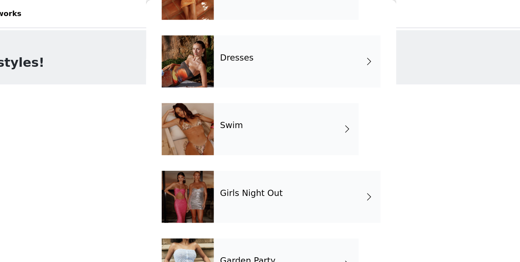
scroll to position [154, 0]
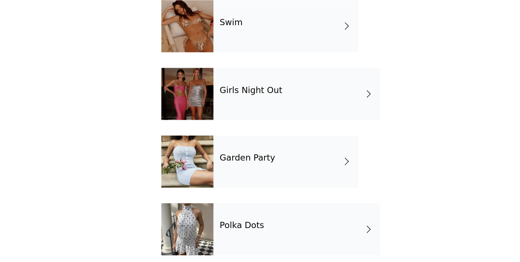
click at [220, 167] on div "Garden Party" at bounding box center [270, 185] width 101 height 37
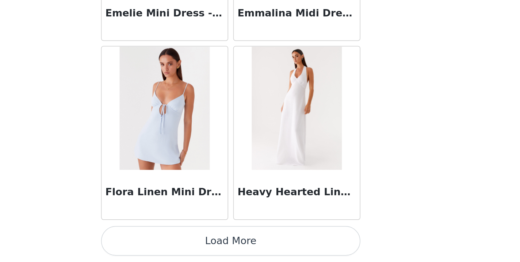
scroll to position [43, 0]
click at [183, 241] on button "Load More" at bounding box center [259, 250] width 153 height 18
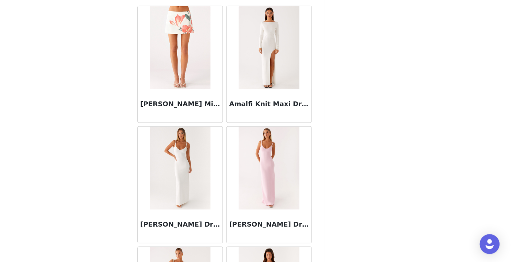
scroll to position [0, 0]
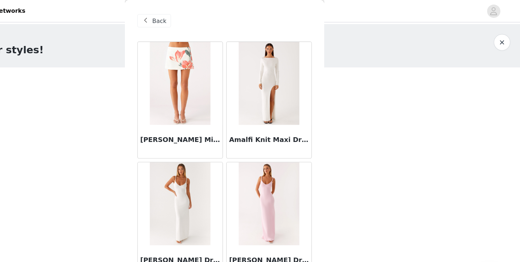
click at [196, 18] on span "Back" at bounding box center [202, 19] width 12 height 8
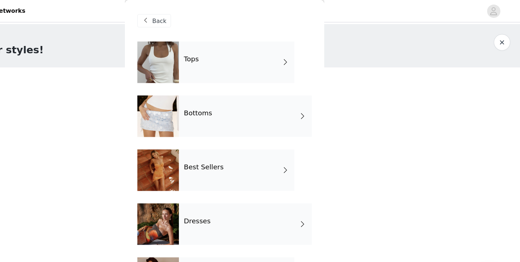
click at [224, 53] on h4 "Tops" at bounding box center [230, 52] width 13 height 7
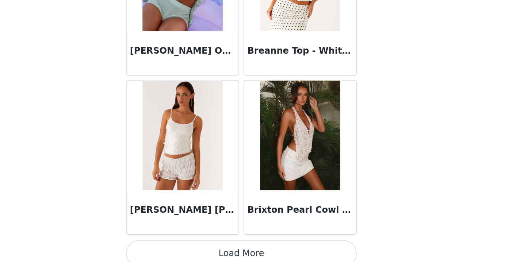
scroll to position [9, 0]
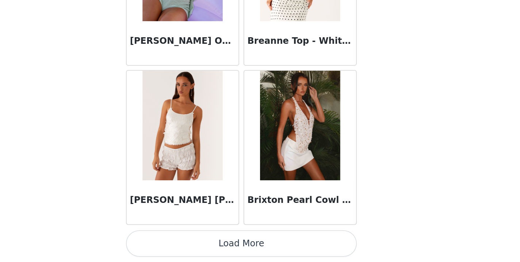
click at [183, 241] on button "Load More" at bounding box center [259, 250] width 153 height 18
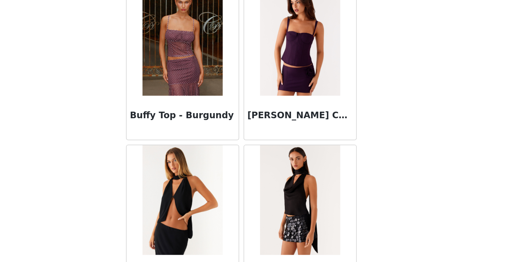
scroll to position [1007, 0]
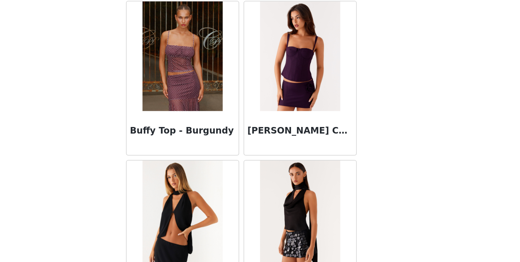
click at [272, 89] on img at bounding box center [298, 125] width 53 height 73
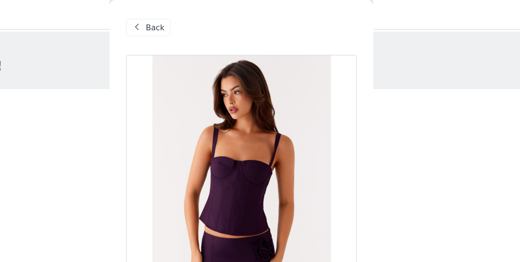
scroll to position [0, 0]
click at [183, 17] on div "Back" at bounding box center [198, 18] width 30 height 12
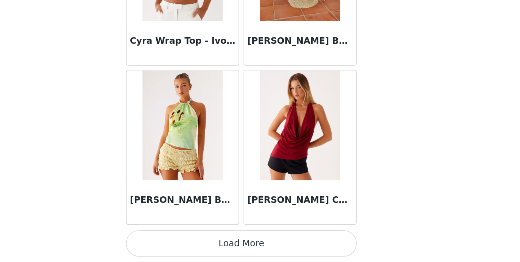
scroll to position [56, 0]
click at [183, 241] on button "Load More" at bounding box center [259, 250] width 153 height 18
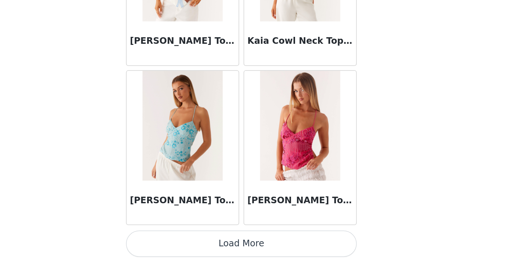
scroll to position [2972, 0]
click at [183, 241] on button "Load More" at bounding box center [259, 250] width 153 height 18
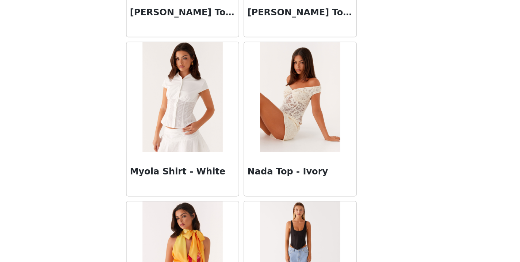
scroll to position [3945, 0]
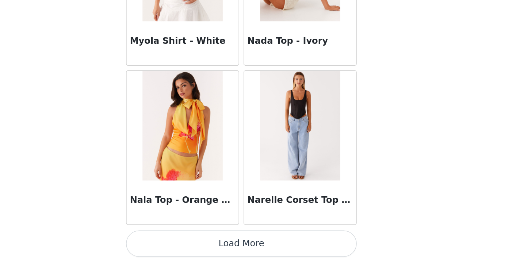
click at [183, 241] on button "Load More" at bounding box center [259, 250] width 153 height 18
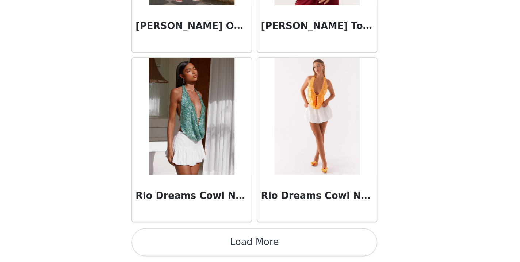
scroll to position [56, 0]
click at [183, 241] on button "Load More" at bounding box center [259, 250] width 153 height 18
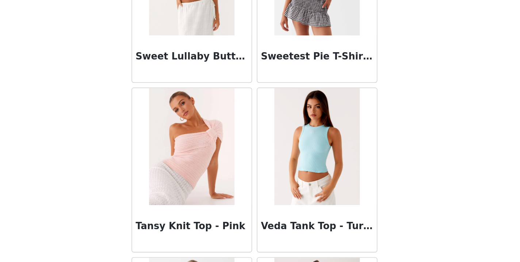
scroll to position [5923, 0]
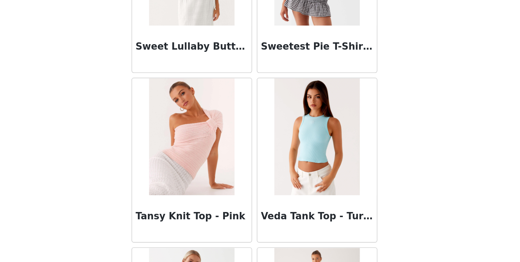
click at [194, 147] on img at bounding box center [220, 183] width 53 height 73
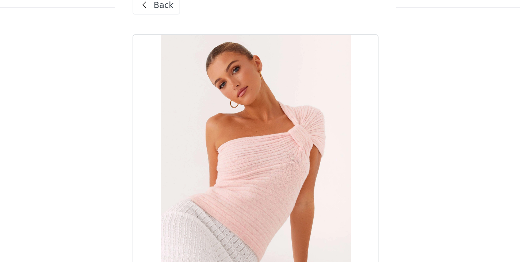
scroll to position [33, 0]
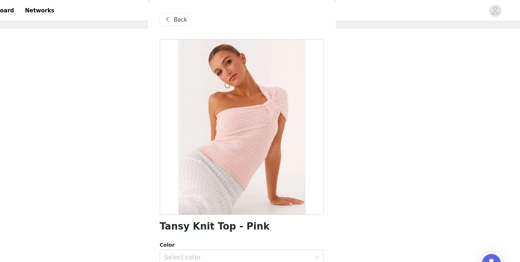
click at [196, 21] on span "Back" at bounding box center [202, 19] width 12 height 8
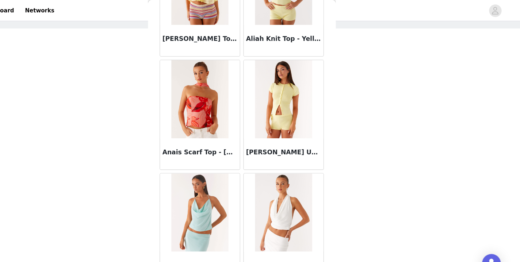
scroll to position [87, 0]
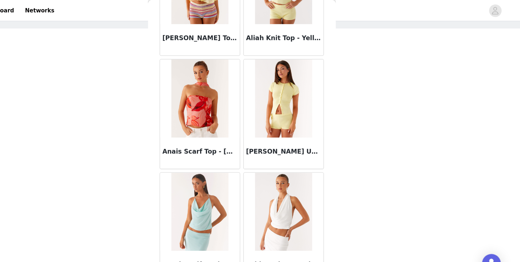
click at [272, 104] on img at bounding box center [298, 91] width 53 height 73
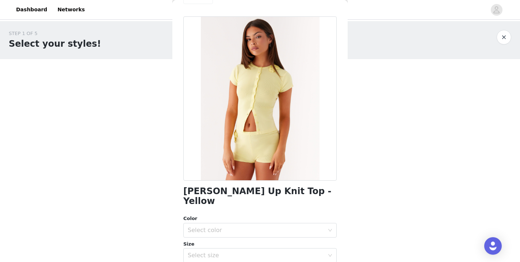
scroll to position [0, 0]
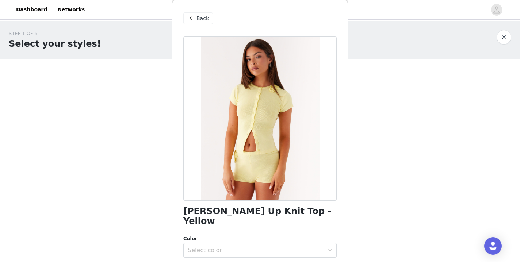
click at [203, 19] on span "Back" at bounding box center [202, 19] width 12 height 8
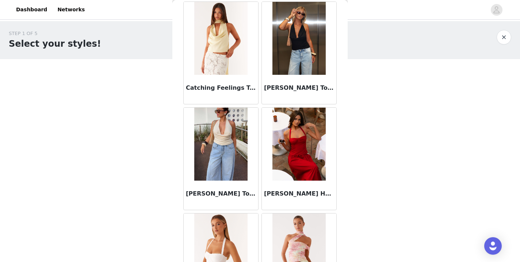
scroll to position [1415, 0]
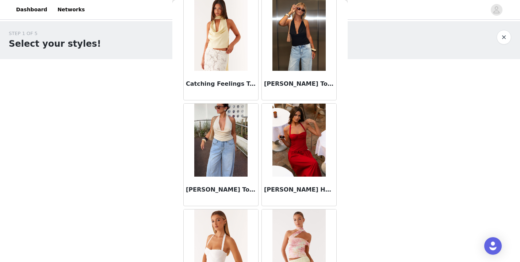
click at [295, 149] on img at bounding box center [298, 140] width 53 height 73
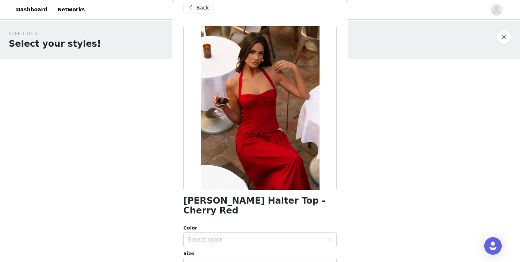
scroll to position [11, 0]
click at [230, 236] on div "Select color" at bounding box center [256, 239] width 137 height 7
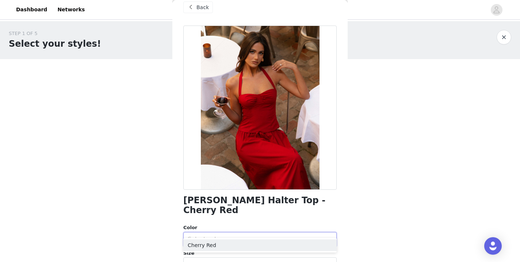
scroll to position [46, 0]
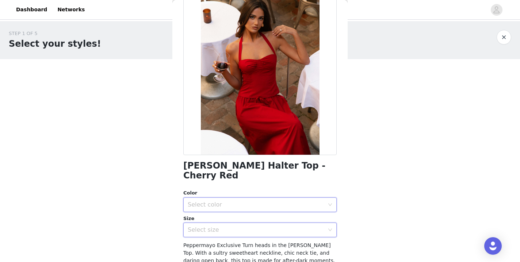
click at [247, 223] on div "Select size" at bounding box center [258, 230] width 140 height 14
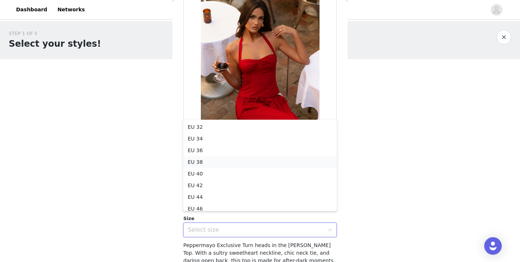
scroll to position [4, 0]
click at [239, 133] on li "EU 34" at bounding box center [259, 135] width 153 height 12
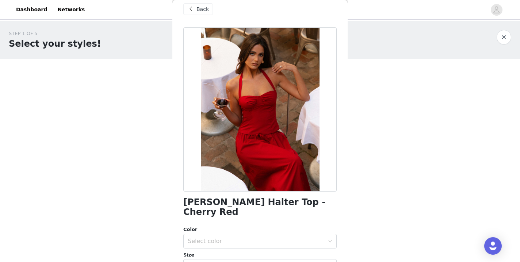
scroll to position [9, 0]
click at [256, 237] on div "Select color" at bounding box center [256, 240] width 137 height 7
click at [229, 246] on li "Cherry Red" at bounding box center [259, 247] width 153 height 12
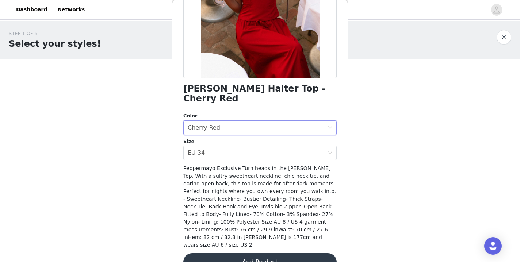
scroll to position [122, 0]
click at [262, 254] on button "Add Product" at bounding box center [259, 263] width 153 height 18
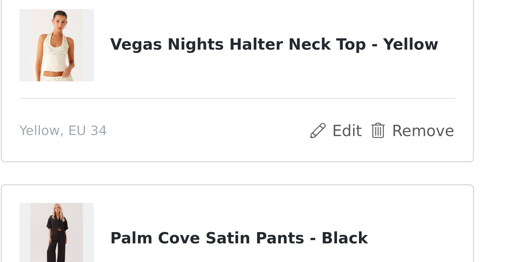
scroll to position [58, 0]
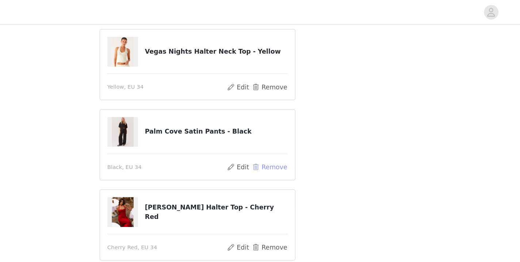
click at [303, 134] on button "Remove" at bounding box center [317, 134] width 29 height 9
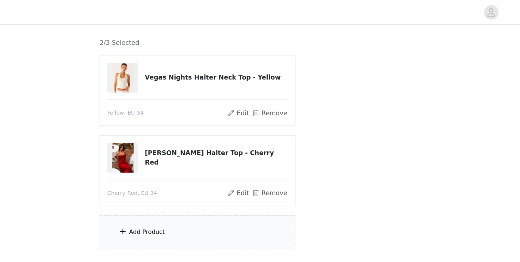
scroll to position [56, 0]
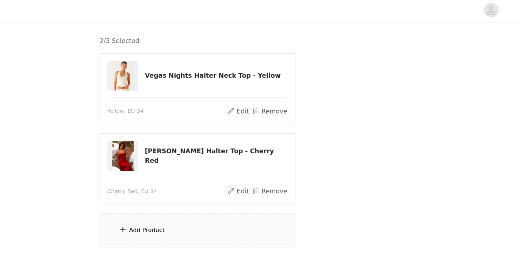
click at [205, 185] on div "Add Product" at bounding box center [219, 187] width 29 height 7
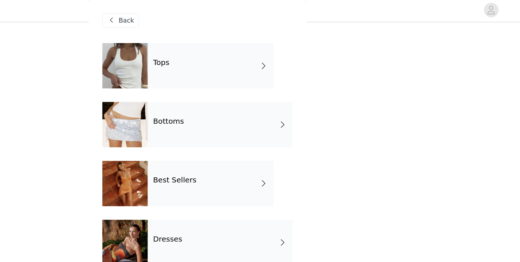
click at [220, 104] on div "Bottoms" at bounding box center [278, 102] width 117 height 37
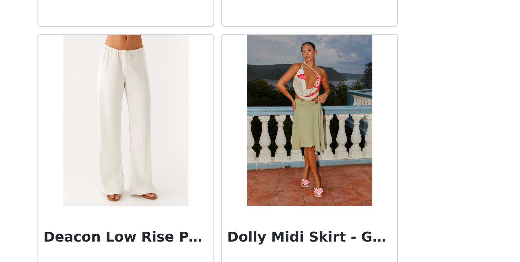
scroll to position [56, 0]
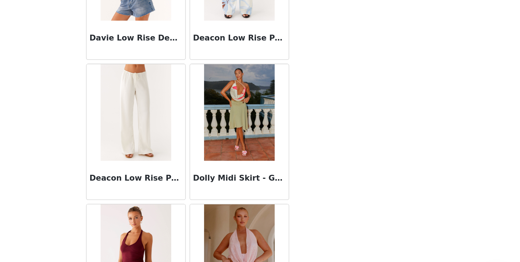
click at [194, 81] on img at bounding box center [220, 117] width 53 height 73
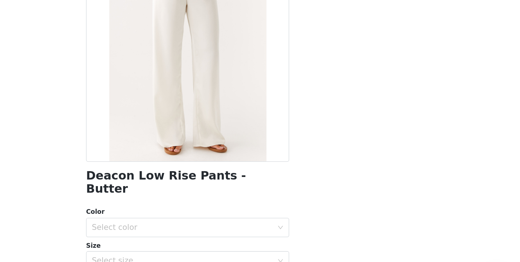
scroll to position [46, 0]
click at [188, 201] on div "Select color" at bounding box center [256, 204] width 137 height 7
click at [183, 204] on li "Butter" at bounding box center [259, 210] width 153 height 12
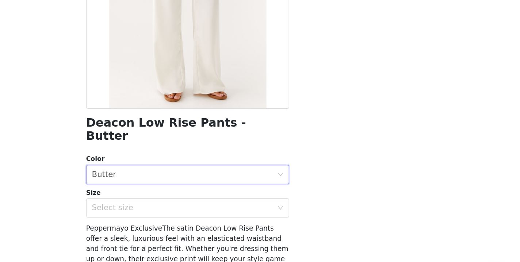
scroll to position [88, 0]
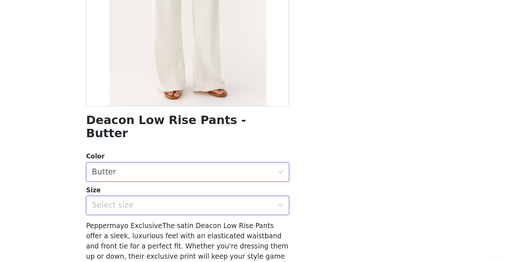
click at [183, 180] on div "Select size" at bounding box center [259, 187] width 153 height 15
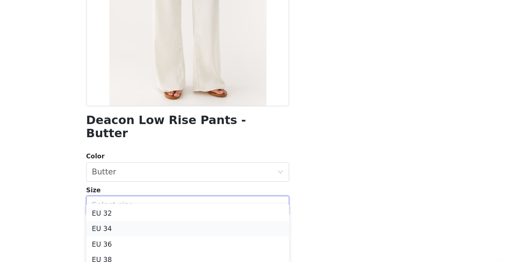
click at [183, 199] on li "EU 34" at bounding box center [259, 205] width 153 height 12
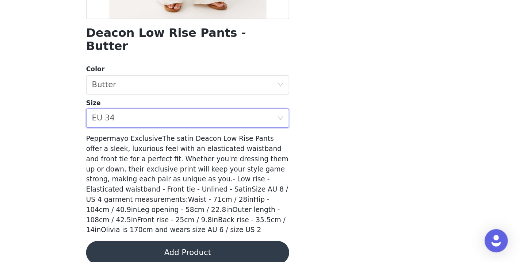
scroll to position [56, 0]
click at [183, 246] on button "Add Product" at bounding box center [259, 255] width 153 height 18
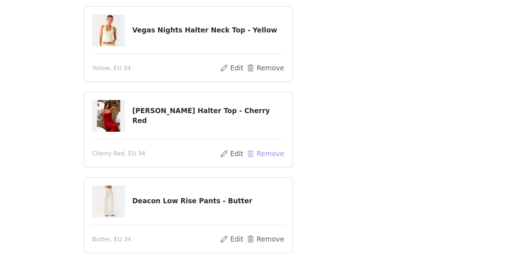
click at [303, 132] on button "Remove" at bounding box center [317, 136] width 29 height 9
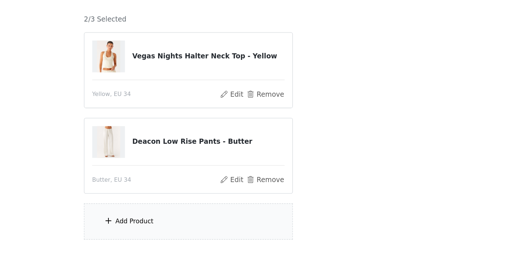
click at [205, 184] on div "Add Product" at bounding box center [219, 187] width 29 height 7
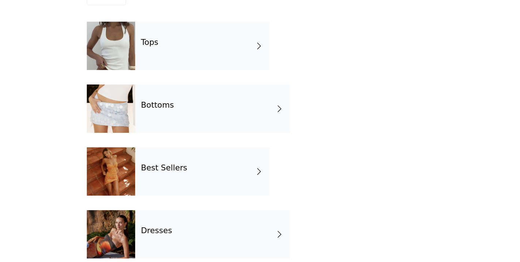
click at [220, 84] on div "Bottoms" at bounding box center [278, 102] width 117 height 37
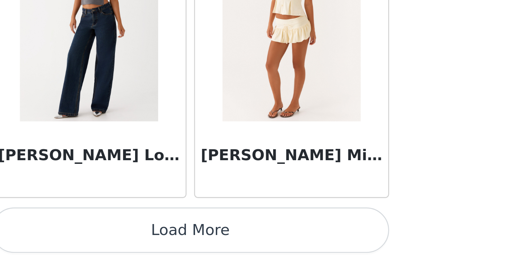
click at [183, 241] on button "Load More" at bounding box center [259, 250] width 153 height 18
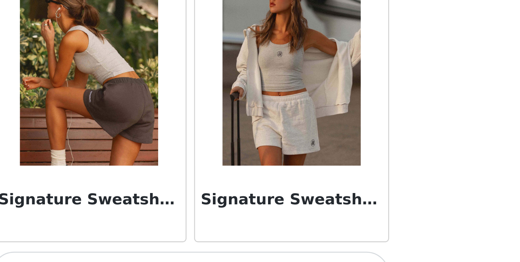
scroll to position [1900, 0]
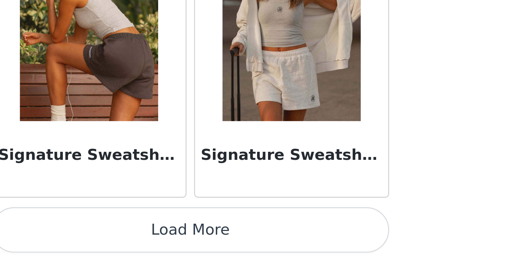
click at [183, 241] on button "Load More" at bounding box center [259, 250] width 153 height 18
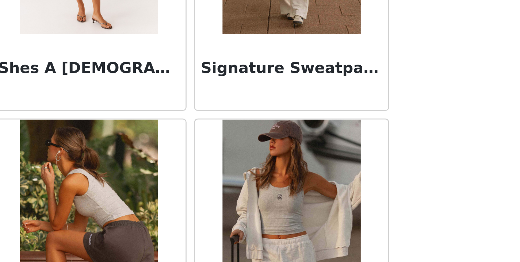
scroll to position [1815, 0]
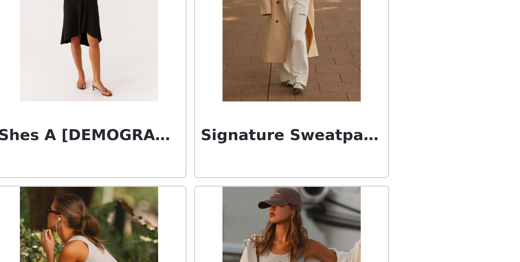
click at [272, 127] on img at bounding box center [298, 163] width 53 height 73
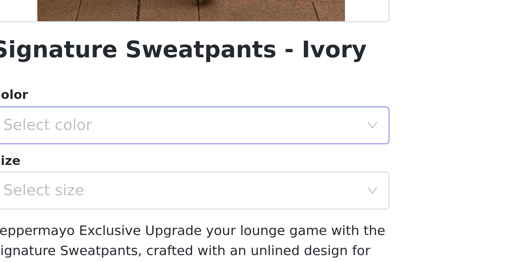
scroll to position [122, 0]
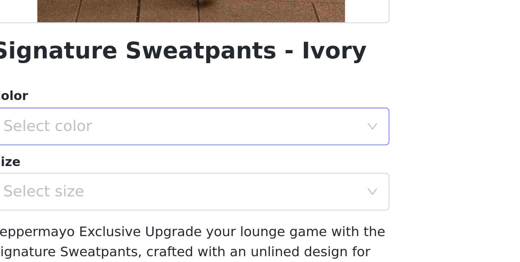
click at [188, 115] on div "Select color" at bounding box center [256, 118] width 137 height 7
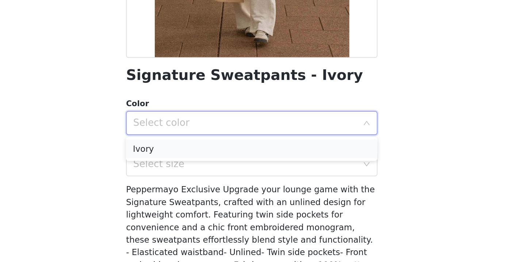
click at [188, 128] on li "Ivory" at bounding box center [259, 134] width 153 height 12
click at [190, 140] on div "Select size" at bounding box center [256, 143] width 137 height 7
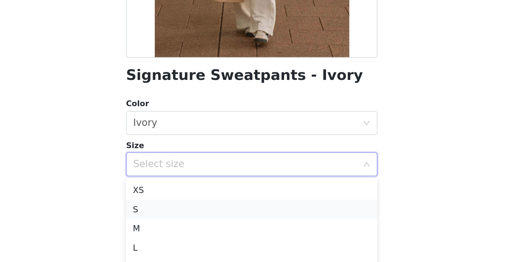
click at [183, 165] on li "S" at bounding box center [259, 171] width 153 height 12
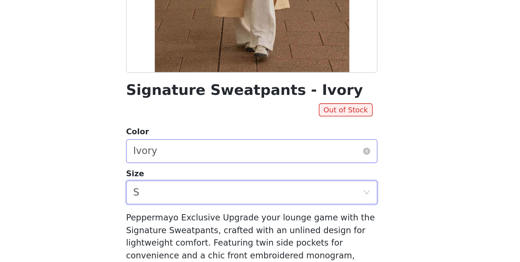
scroll to position [115, 0]
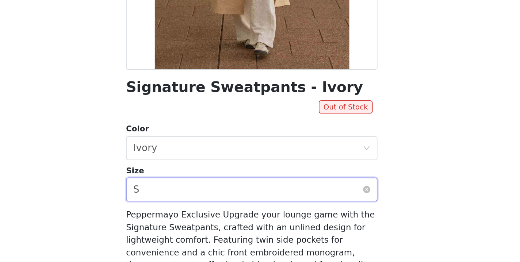
click at [188, 152] on div "Select size S" at bounding box center [258, 159] width 140 height 14
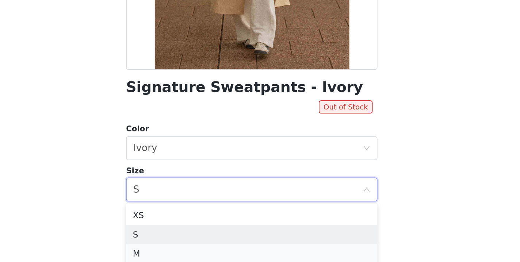
click at [183, 192] on li "M" at bounding box center [259, 198] width 153 height 12
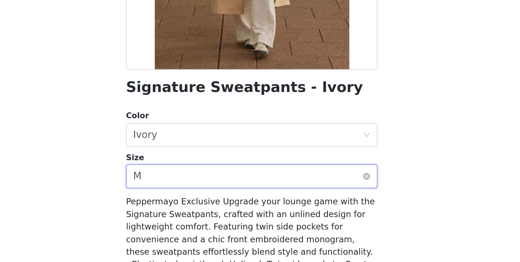
click at [188, 144] on div "Select size M" at bounding box center [258, 151] width 140 height 14
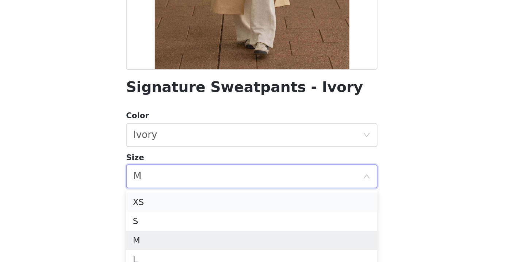
click at [183, 161] on li "XS" at bounding box center [259, 167] width 153 height 12
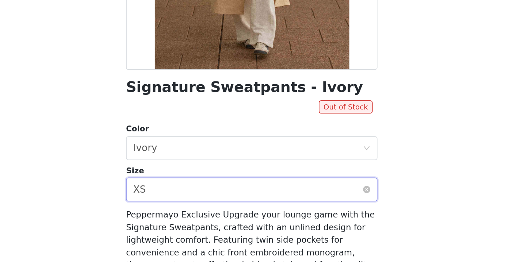
click at [188, 152] on div "Select size XS" at bounding box center [258, 159] width 140 height 14
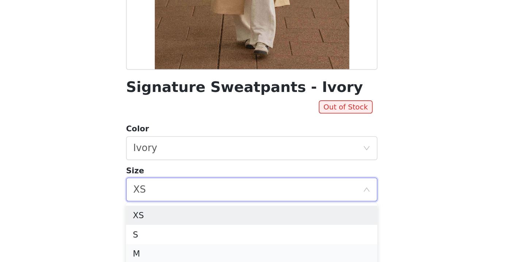
click at [183, 192] on li "M" at bounding box center [259, 198] width 153 height 12
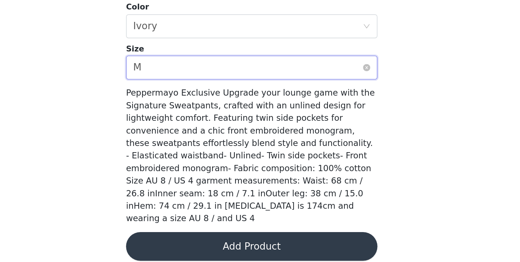
scroll to position [56, 0]
click at [183, 244] on button "Add Product" at bounding box center [259, 253] width 153 height 18
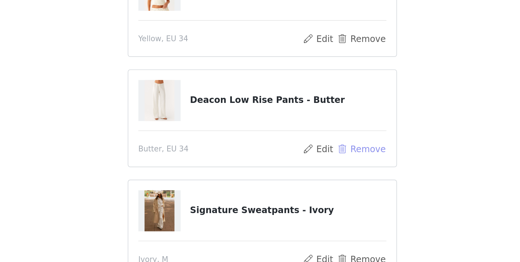
click at [303, 115] on button "Remove" at bounding box center [317, 119] width 29 height 9
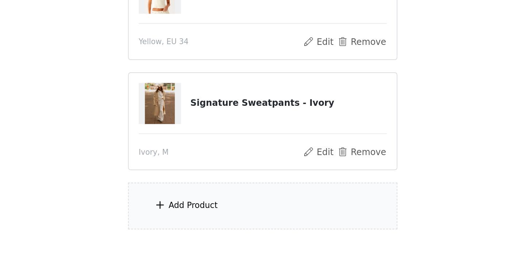
click at [205, 184] on div "Add Product" at bounding box center [219, 187] width 29 height 7
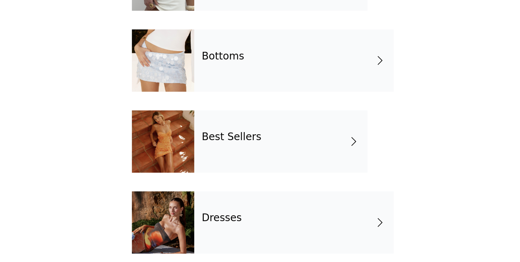
click at [220, 84] on div "Bottoms" at bounding box center [278, 102] width 117 height 37
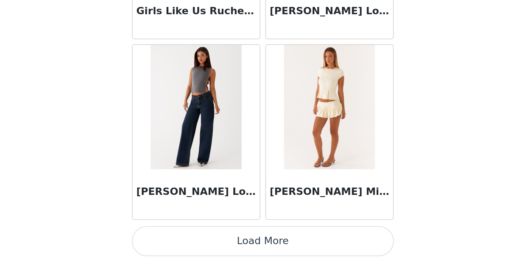
click at [183, 241] on button "Load More" at bounding box center [259, 250] width 153 height 18
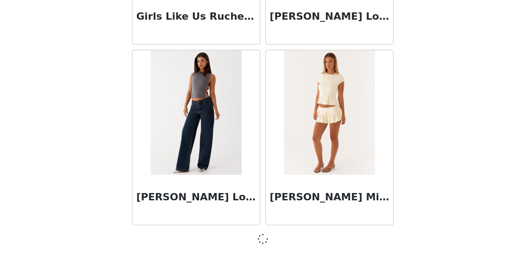
scroll to position [852, 0]
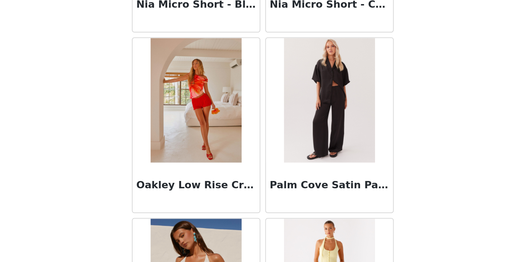
click at [272, 131] on img at bounding box center [298, 167] width 53 height 73
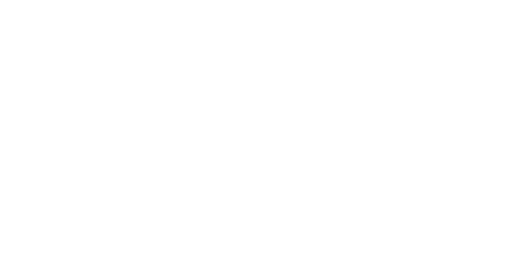
scroll to position [115, 0]
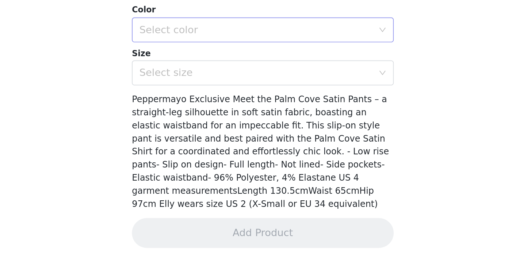
click at [188, 122] on div "Select color" at bounding box center [256, 125] width 137 height 7
click at [183, 136] on li "Black" at bounding box center [259, 142] width 153 height 12
click at [188, 144] on div "Select size" at bounding box center [258, 151] width 140 height 14
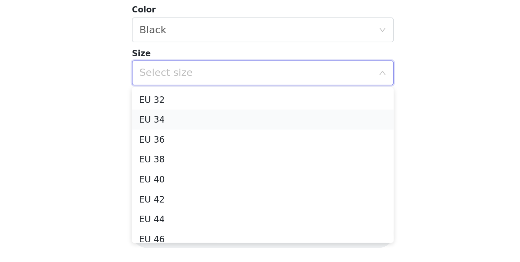
click at [183, 173] on li "EU 34" at bounding box center [259, 179] width 153 height 12
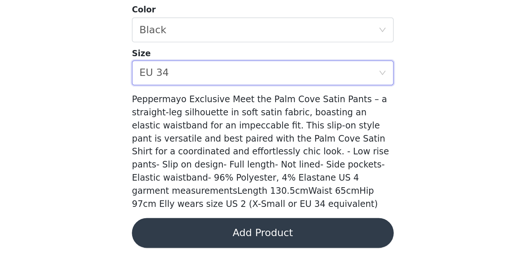
click at [183, 236] on button "Add Product" at bounding box center [259, 245] width 153 height 18
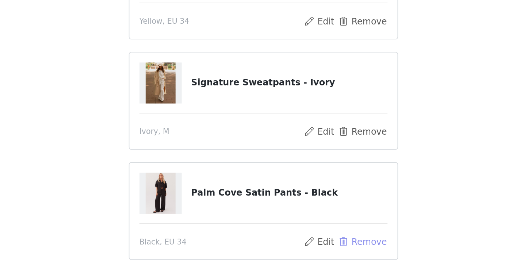
click at [303, 196] on button "Remove" at bounding box center [317, 200] width 29 height 9
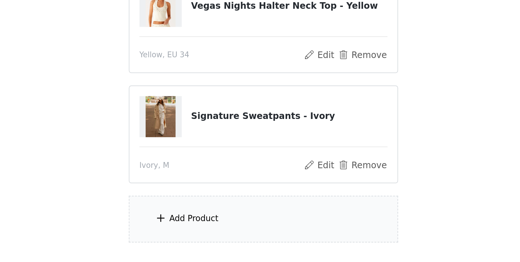
click at [205, 184] on div "Add Product" at bounding box center [219, 187] width 29 height 7
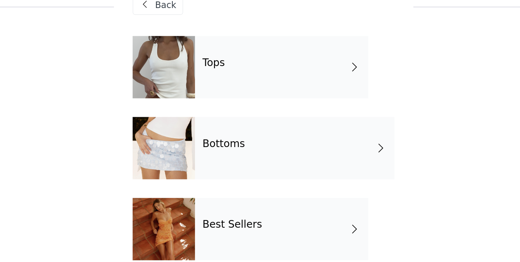
click at [224, 96] on h4 "Bottoms" at bounding box center [236, 99] width 25 height 7
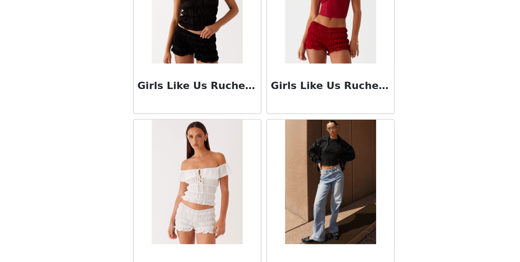
scroll to position [706, 0]
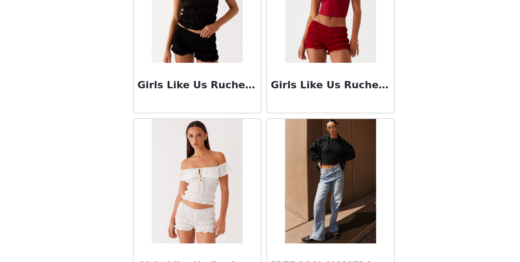
click at [194, 72] on img at bounding box center [220, 108] width 53 height 73
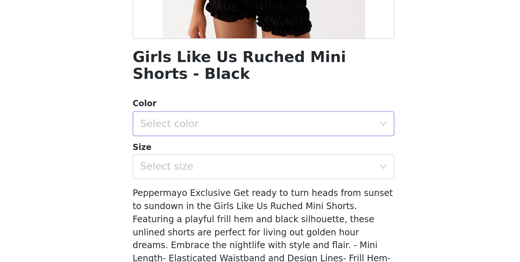
scroll to position [132, 0]
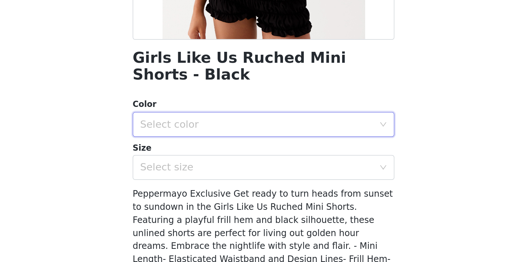
click at [183, 111] on div "Select color" at bounding box center [259, 118] width 153 height 15
click at [183, 128] on li "Black" at bounding box center [259, 134] width 153 height 12
click at [188, 140] on div "Select size" at bounding box center [256, 143] width 137 height 7
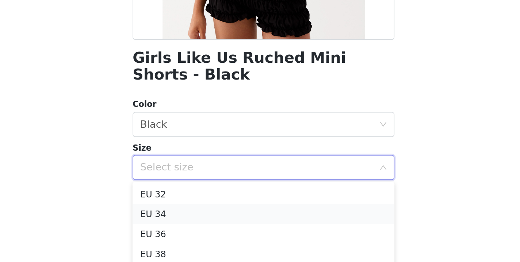
click at [183, 165] on li "EU 34" at bounding box center [259, 171] width 153 height 12
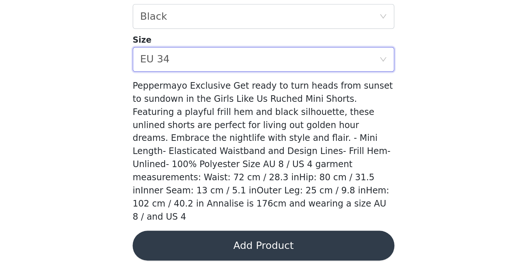
scroll to position [56, 0]
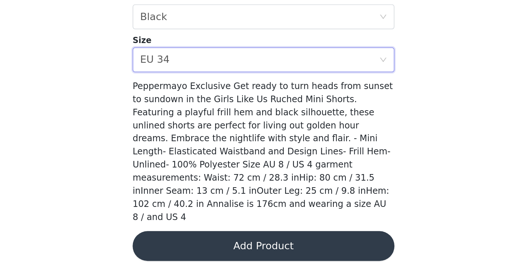
click at [183, 244] on button "Add Product" at bounding box center [259, 253] width 153 height 18
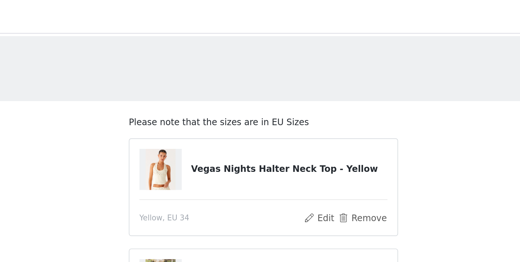
scroll to position [0, 0]
click at [38, 0] on header "Dashboard Networks" at bounding box center [260, 10] width 520 height 20
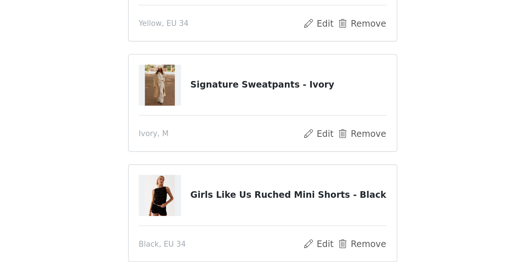
scroll to position [6, 0]
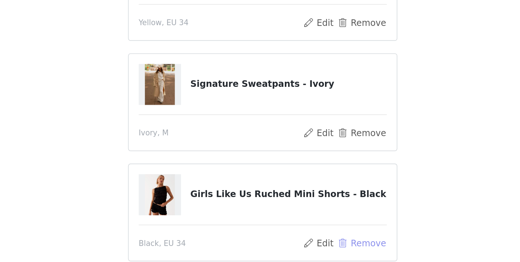
click at [303, 247] on button "Remove" at bounding box center [317, 251] width 29 height 9
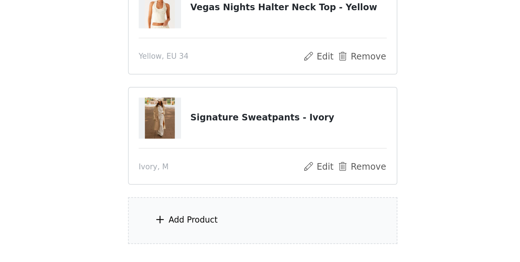
click at [205, 234] on div "Add Product" at bounding box center [219, 237] width 29 height 7
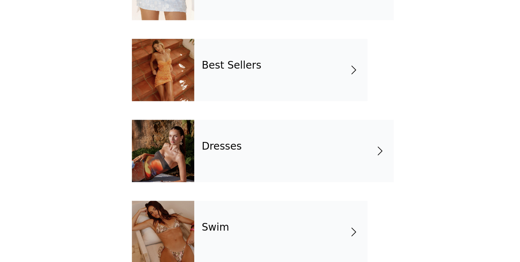
click at [220, 179] on div "Dresses" at bounding box center [278, 197] width 117 height 37
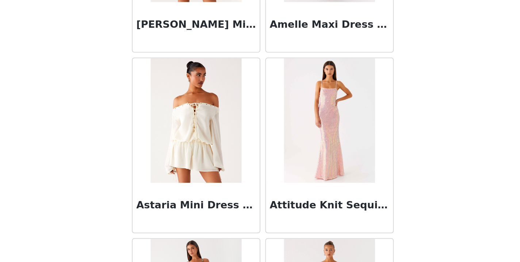
scroll to position [0, 0]
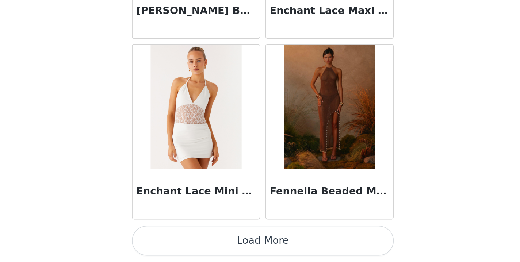
click at [183, 241] on button "Load More" at bounding box center [259, 250] width 153 height 18
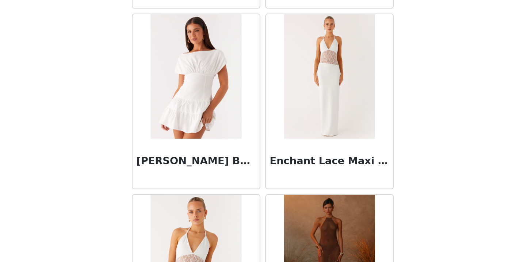
scroll to position [767, 0]
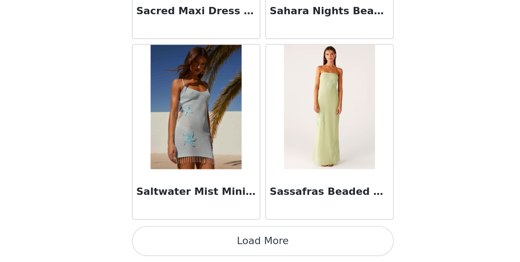
click at [183, 241] on button "Load More" at bounding box center [259, 250] width 153 height 18
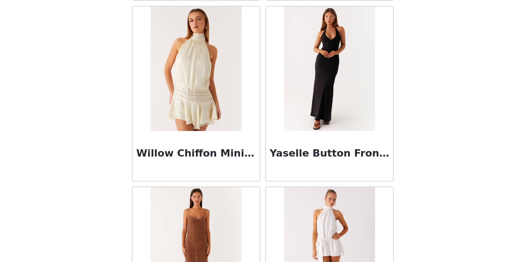
scroll to position [2571, 0]
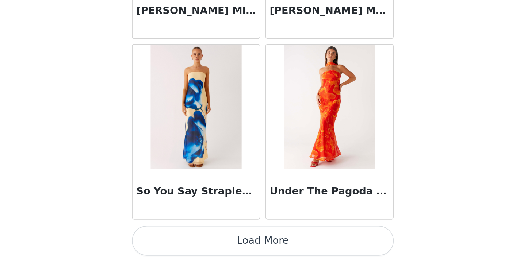
click at [183, 241] on button "Load More" at bounding box center [259, 250] width 153 height 18
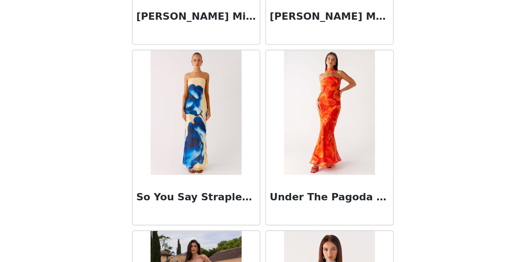
scroll to position [56, 0]
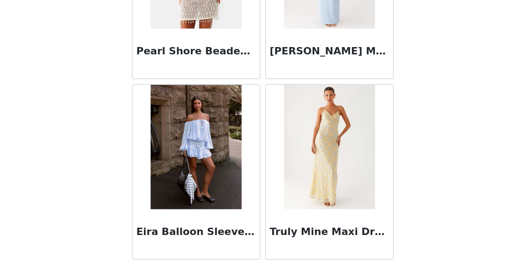
click at [272, 158] on img at bounding box center [298, 194] width 53 height 73
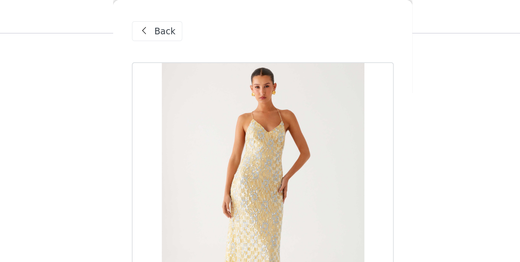
scroll to position [47, 0]
click at [196, 18] on span "Back" at bounding box center [202, 19] width 12 height 8
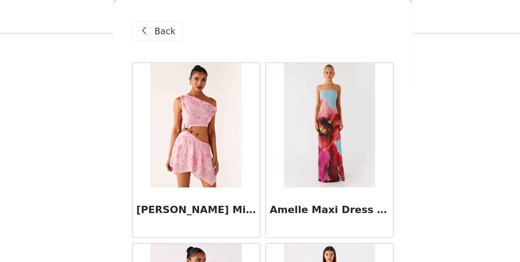
scroll to position [0, 0]
click at [196, 22] on span "Back" at bounding box center [202, 19] width 12 height 8
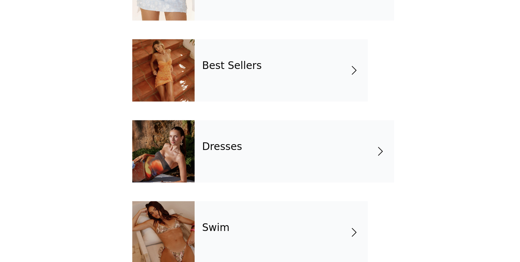
click at [224, 144] on h4 "Best Sellers" at bounding box center [241, 147] width 35 height 7
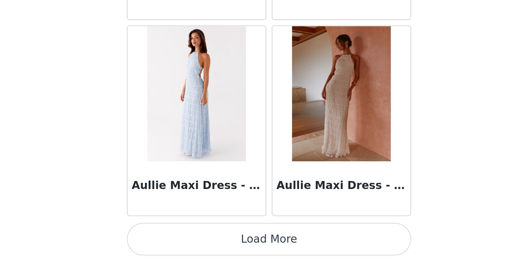
scroll to position [49, 0]
click at [183, 241] on button "Load More" at bounding box center [259, 250] width 153 height 18
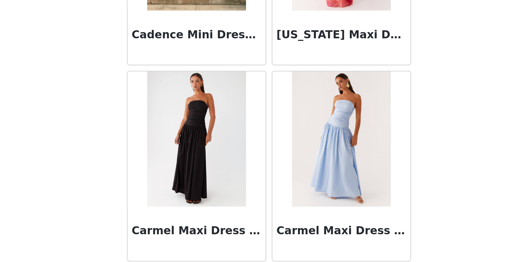
scroll to position [1466, 0]
